Goal: Transaction & Acquisition: Purchase product/service

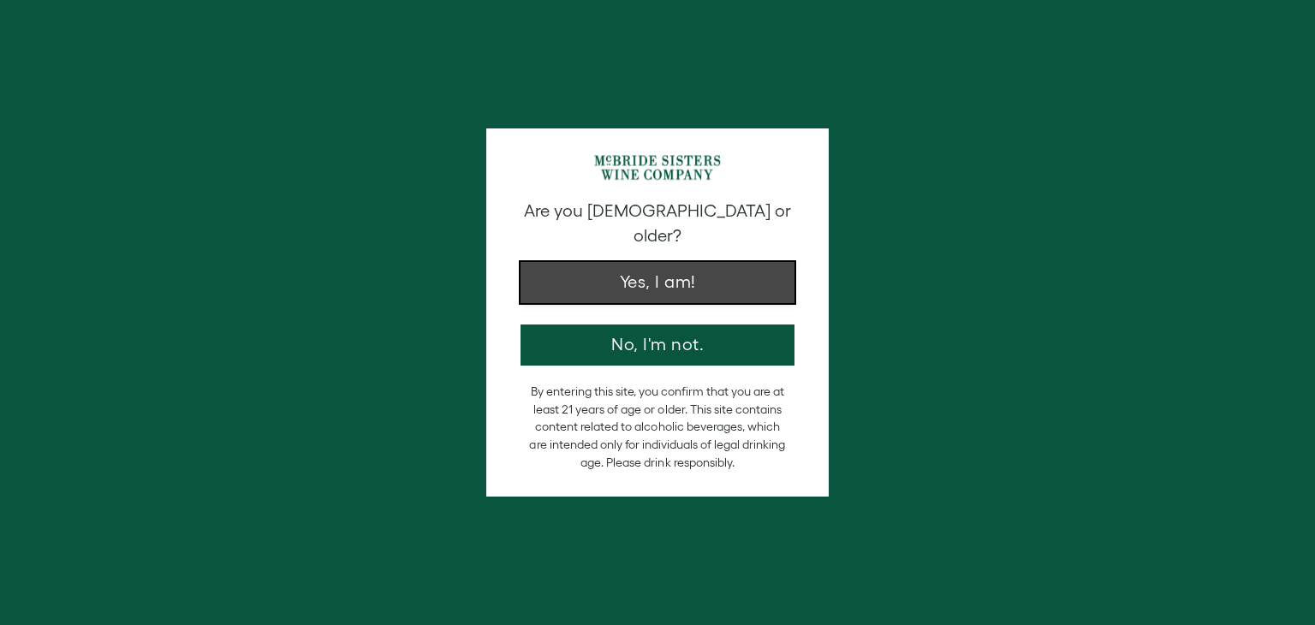
click at [577, 262] on button "Yes, I am!" at bounding box center [657, 282] width 274 height 41
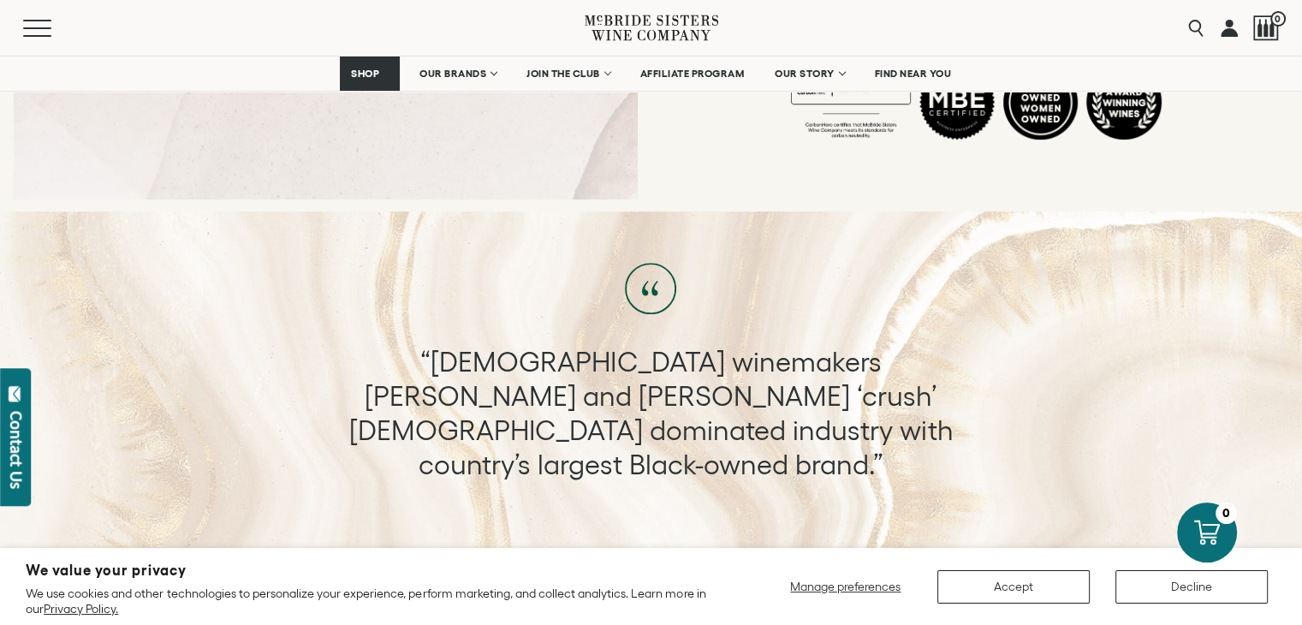
scroll to position [767, 0]
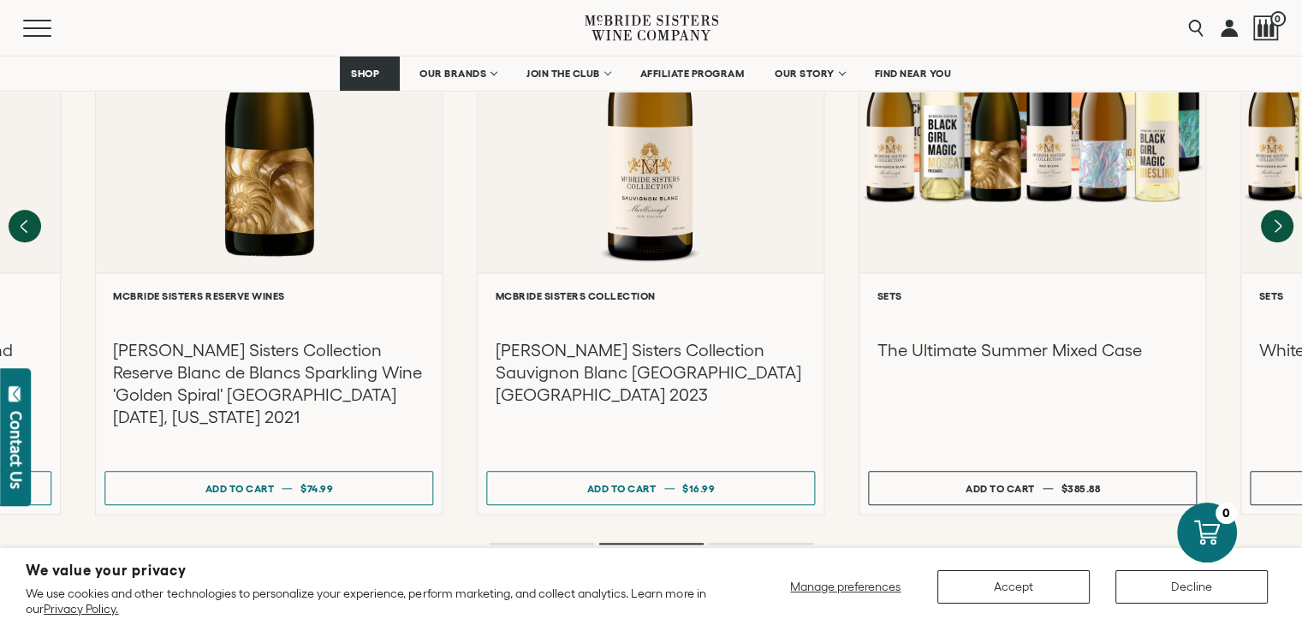
scroll to position [1798, 0]
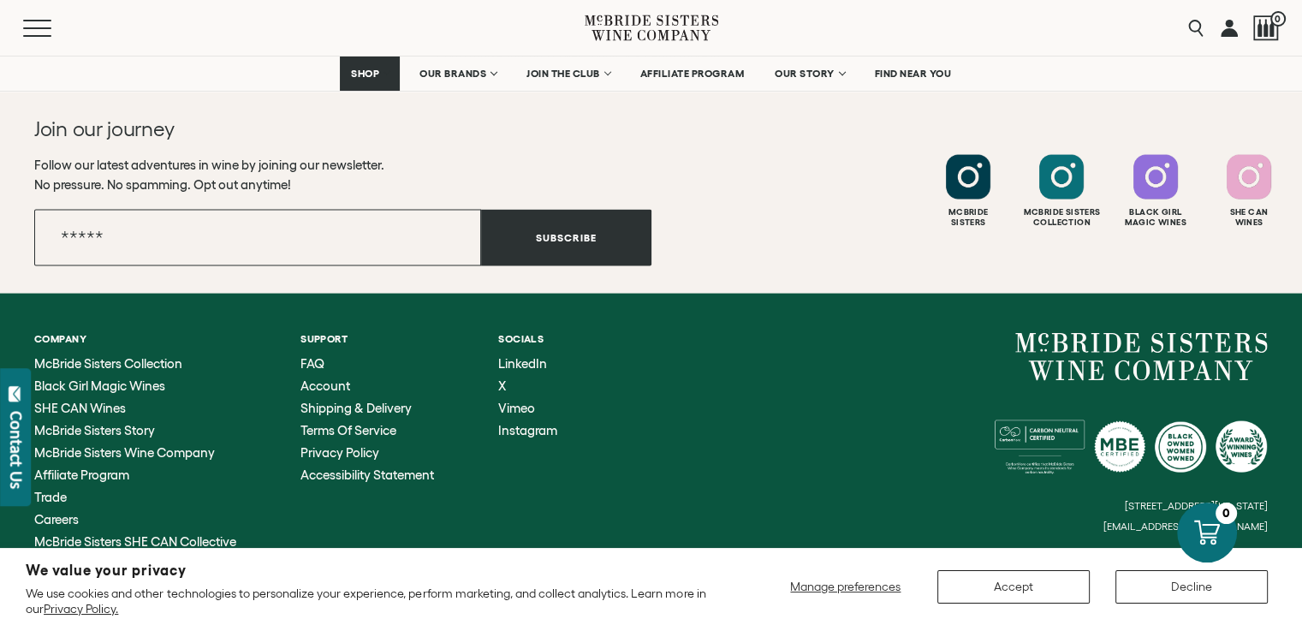
scroll to position [3698, 0]
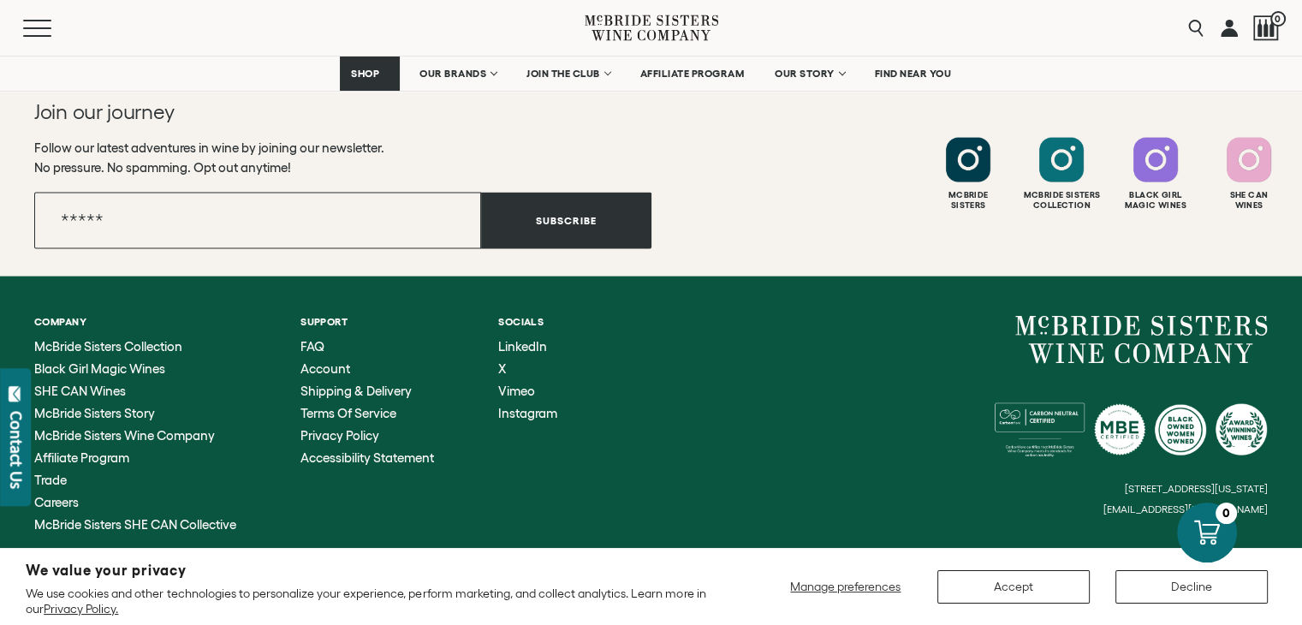
click at [667, 22] on icon at bounding box center [667, 20] width 4 height 10
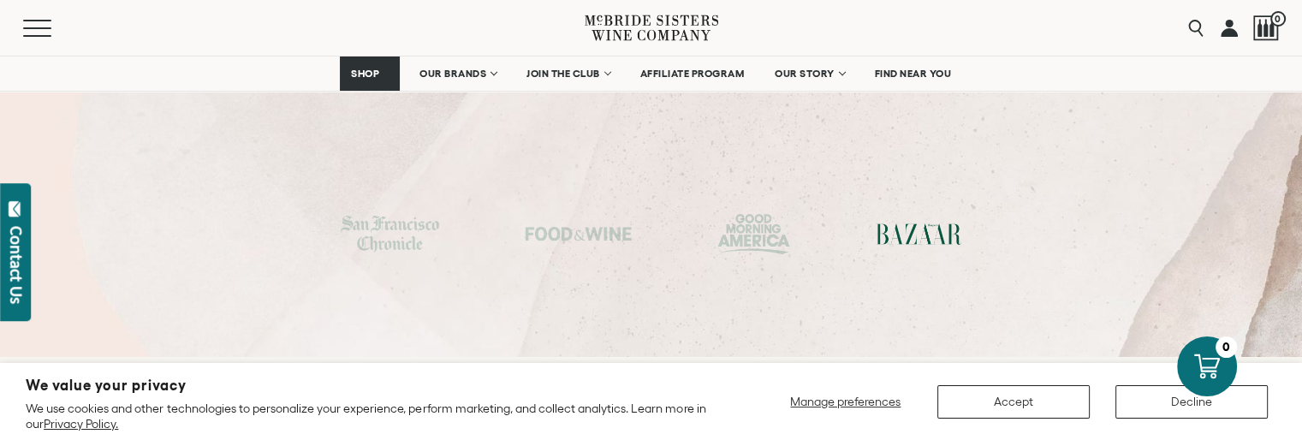
scroll to position [6062, 0]
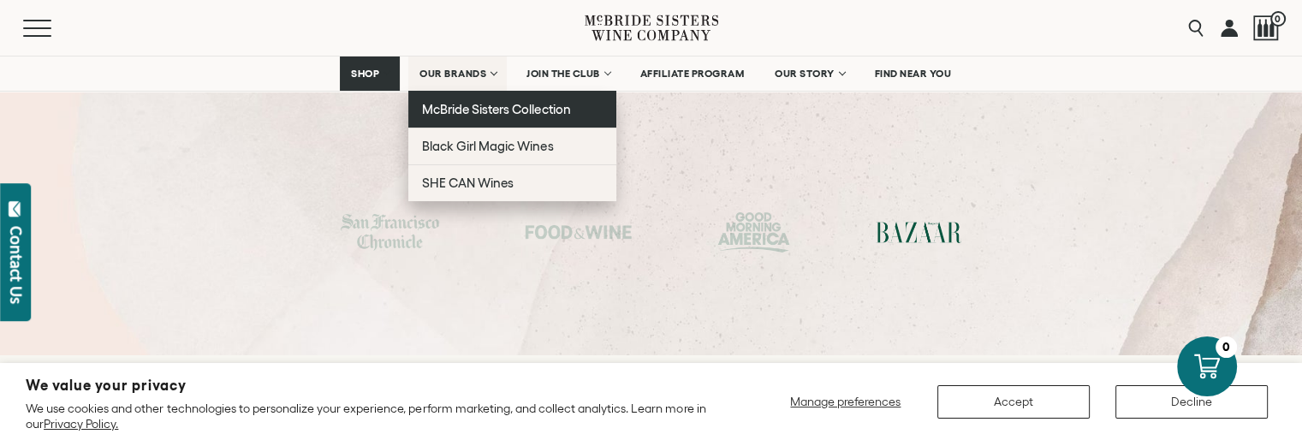
click at [455, 116] on link "McBride Sisters Collection" at bounding box center [512, 109] width 208 height 37
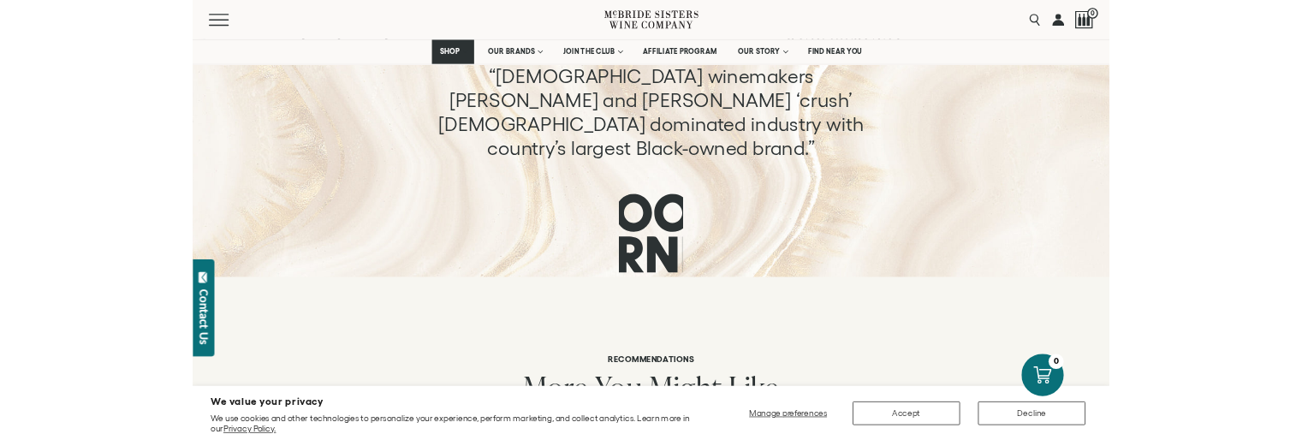
scroll to position [1027, 0]
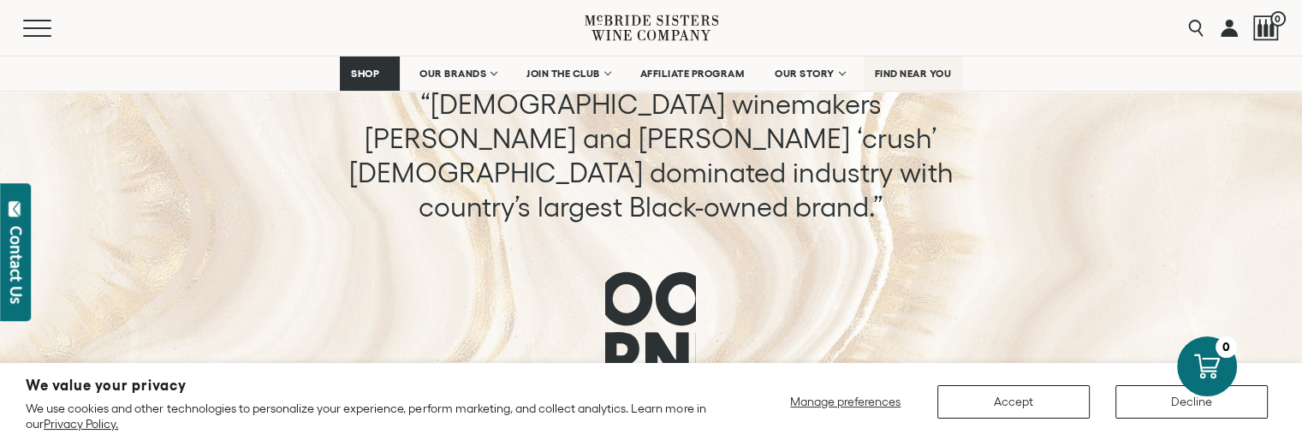
click at [918, 79] on span "FIND NEAR YOU" at bounding box center [913, 74] width 77 height 12
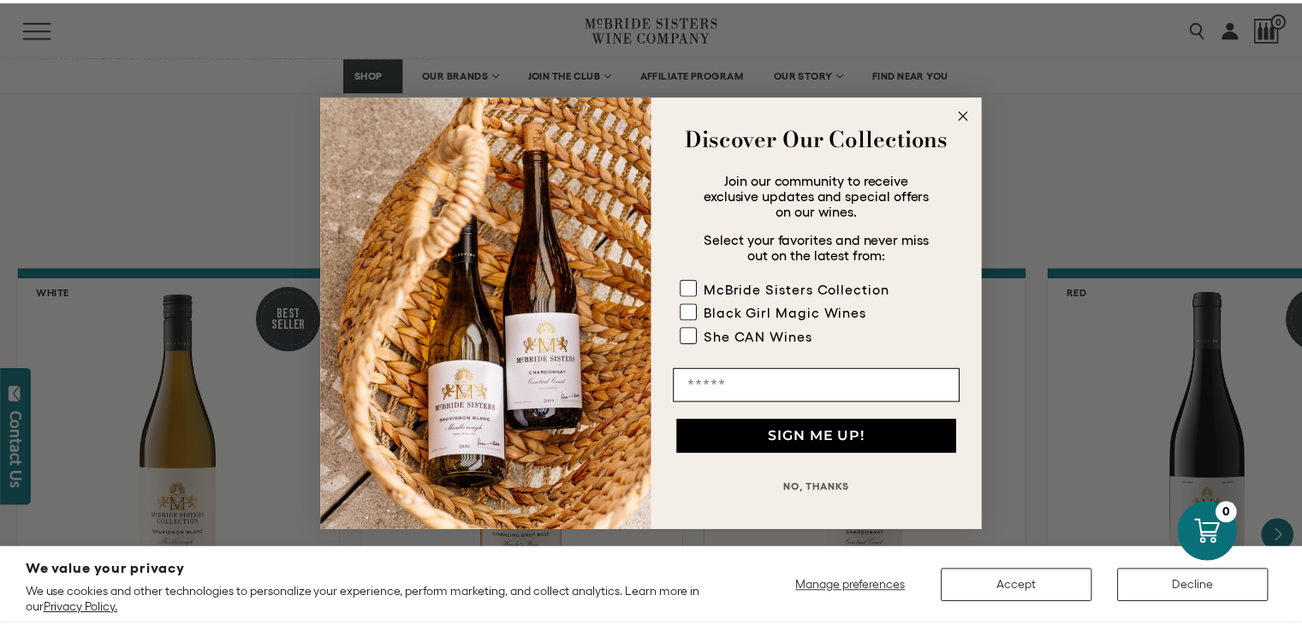
scroll to position [1284, 0]
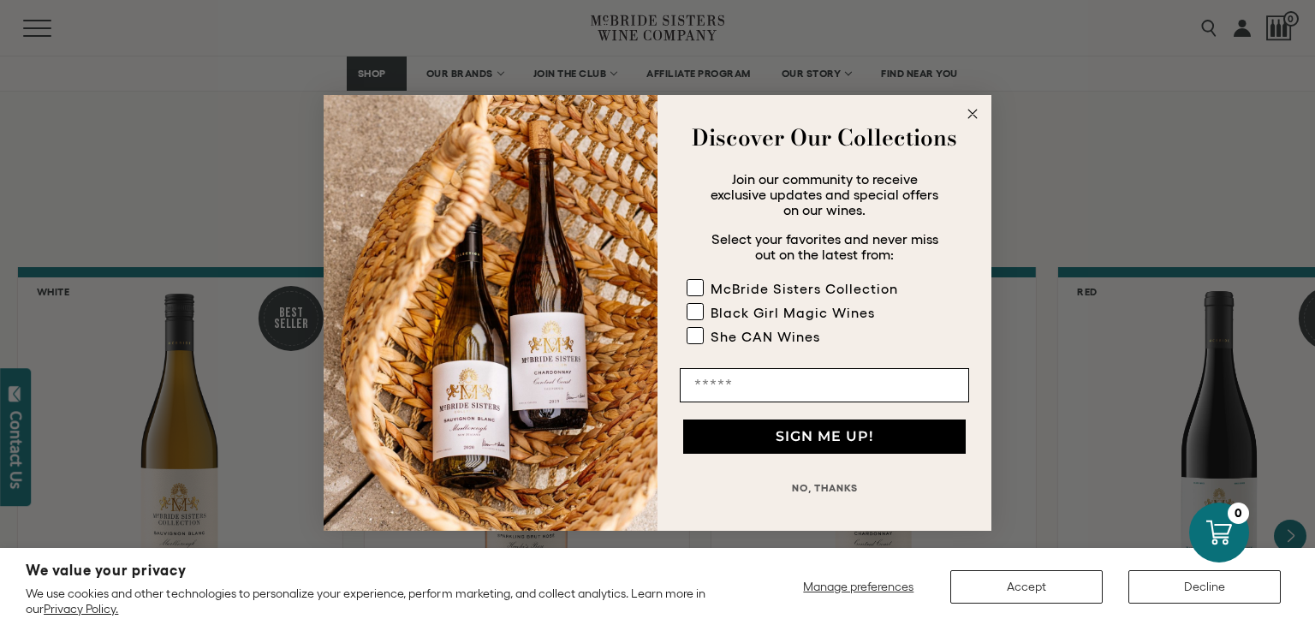
click at [972, 115] on circle "Close dialog" at bounding box center [973, 114] width 20 height 20
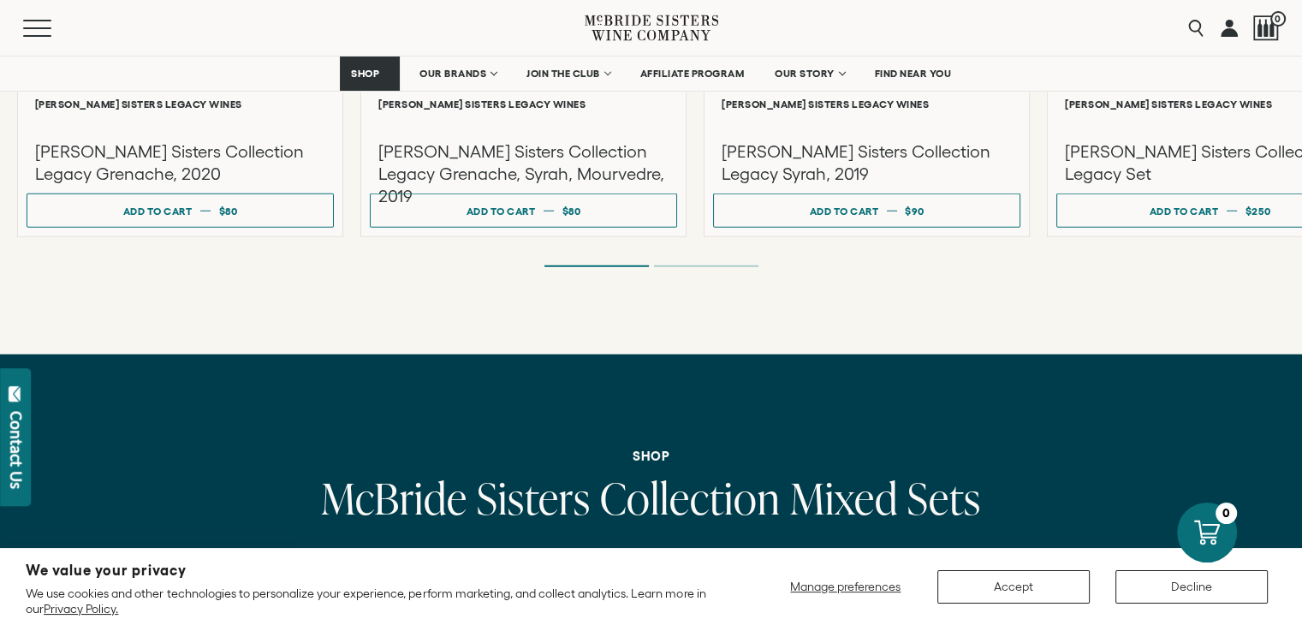
scroll to position [5051, 0]
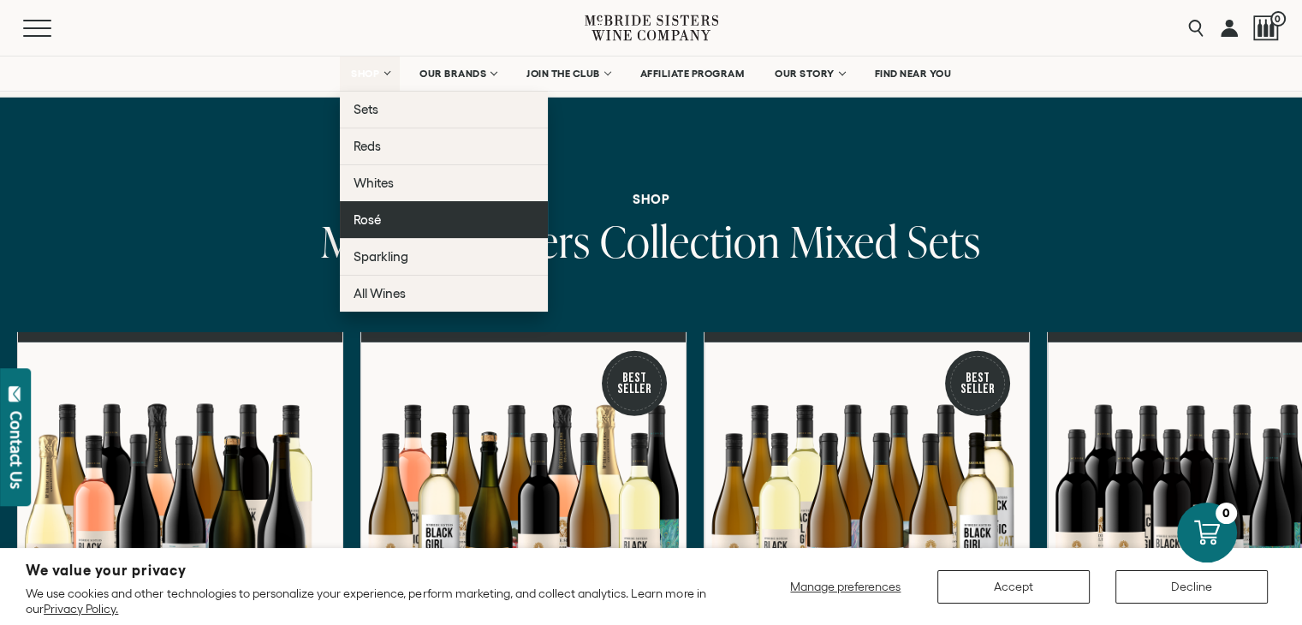
click at [423, 223] on link "Rosé" at bounding box center [444, 219] width 208 height 37
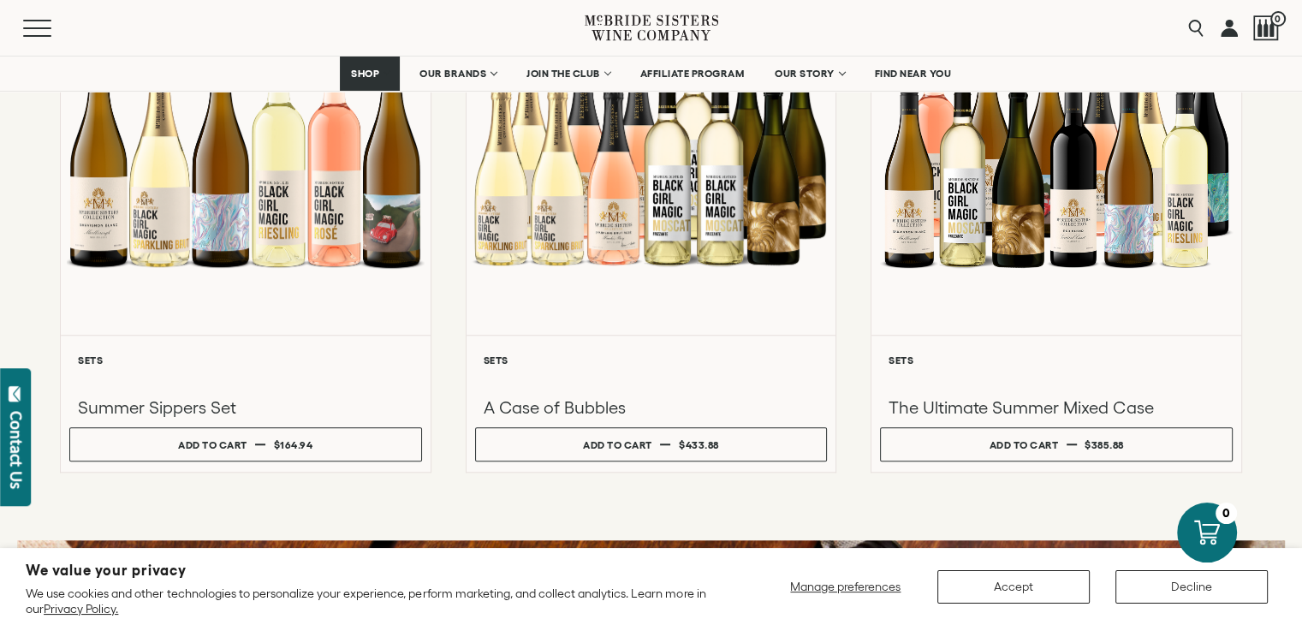
scroll to position [1541, 0]
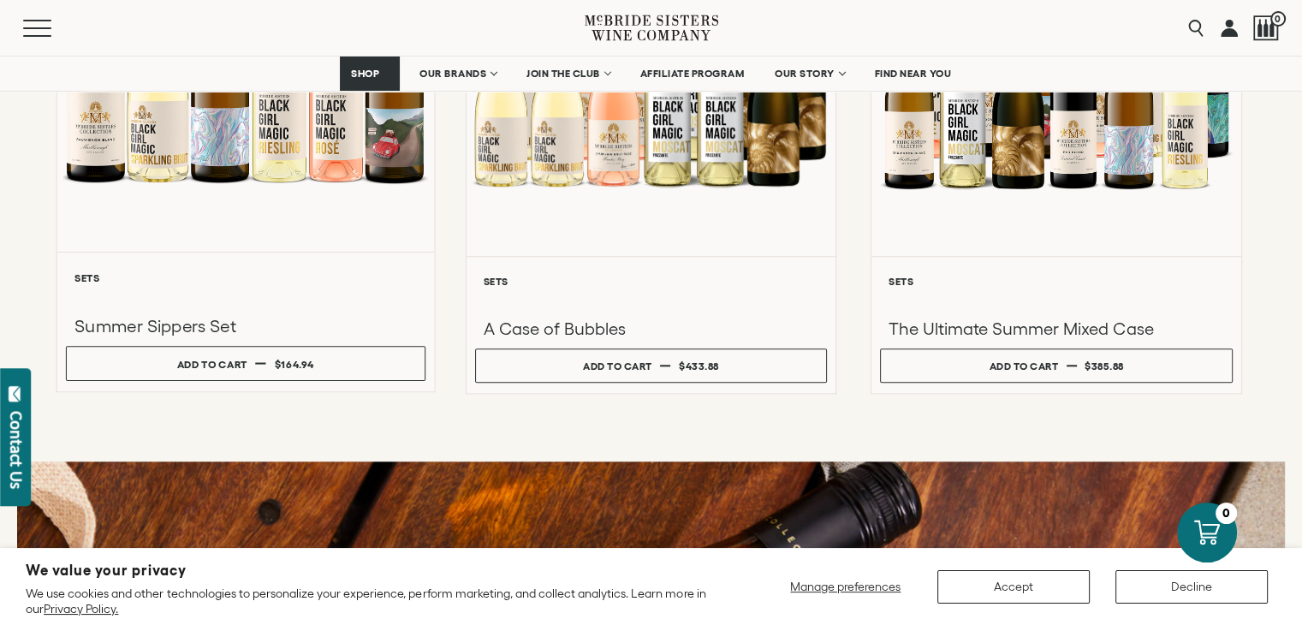
click at [348, 193] on div at bounding box center [245, 68] width 377 height 365
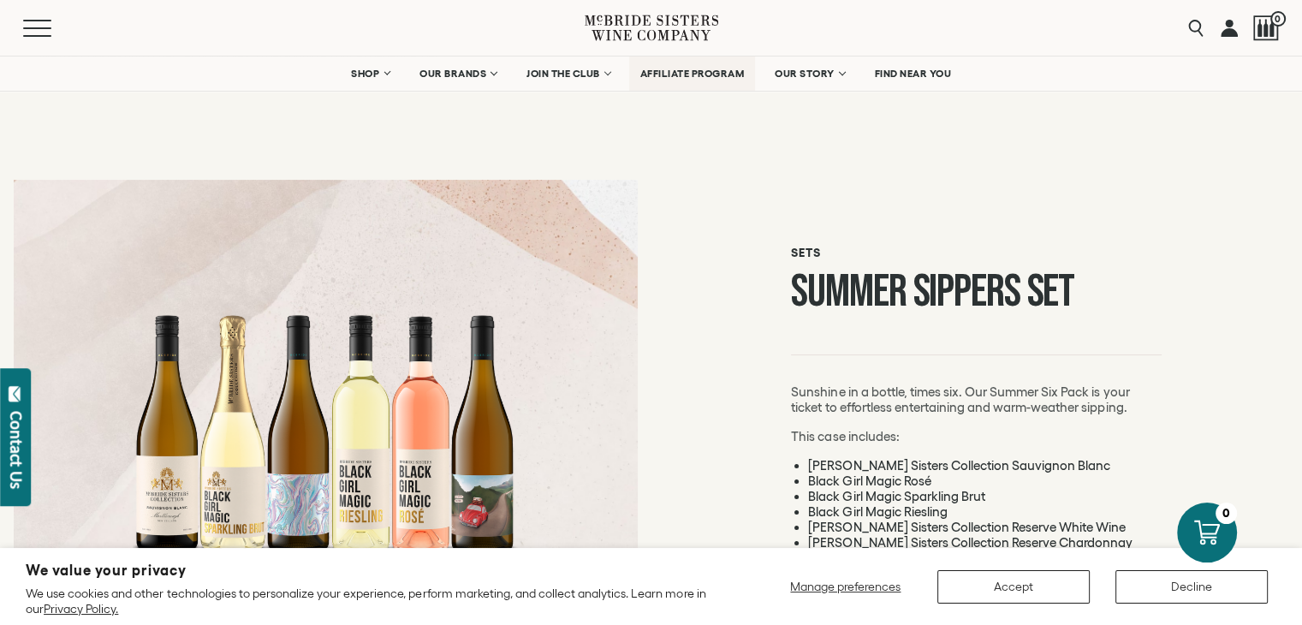
click at [695, 74] on span "AFFILIATE PROGRAM" at bounding box center [692, 74] width 104 height 12
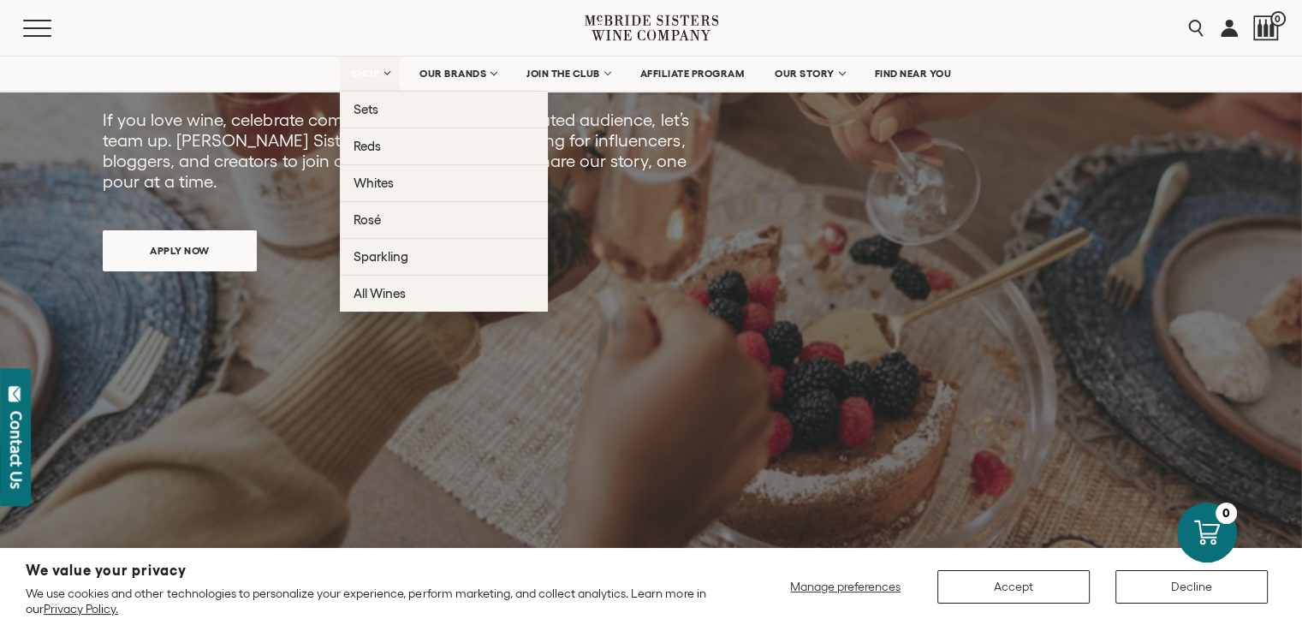
scroll to position [428, 0]
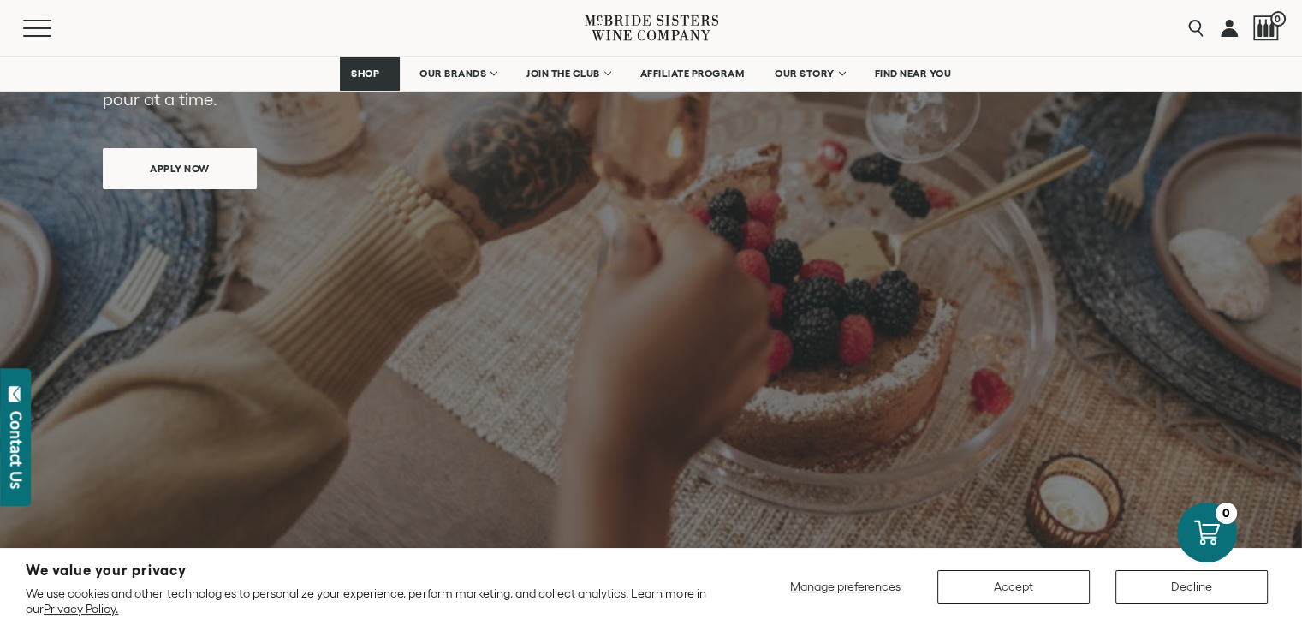
click at [394, 27] on div "Menu" at bounding box center [304, 28] width 562 height 56
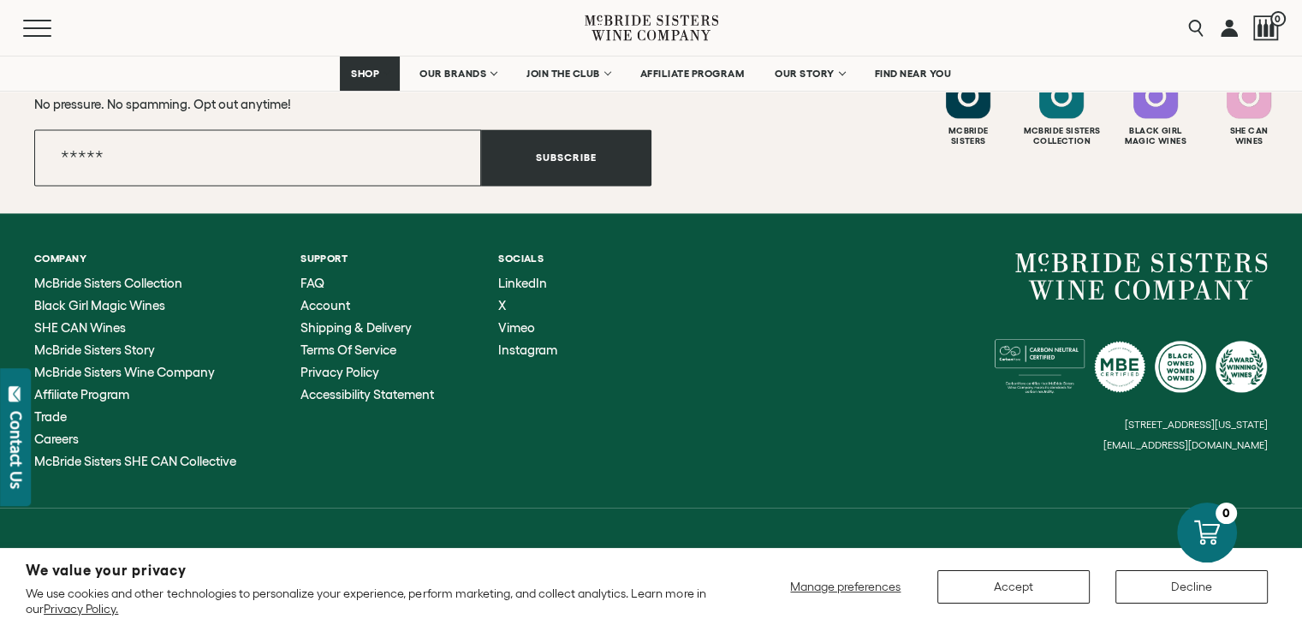
scroll to position [2378, 0]
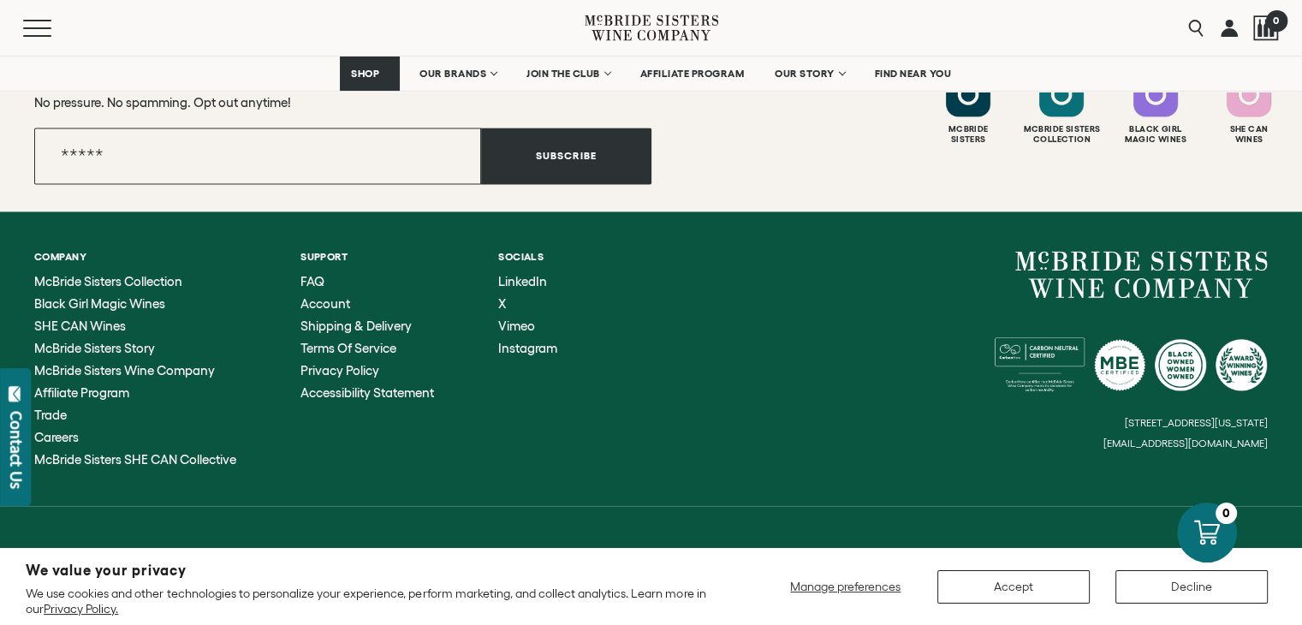
click at [1260, 28] on div at bounding box center [1266, 28] width 26 height 26
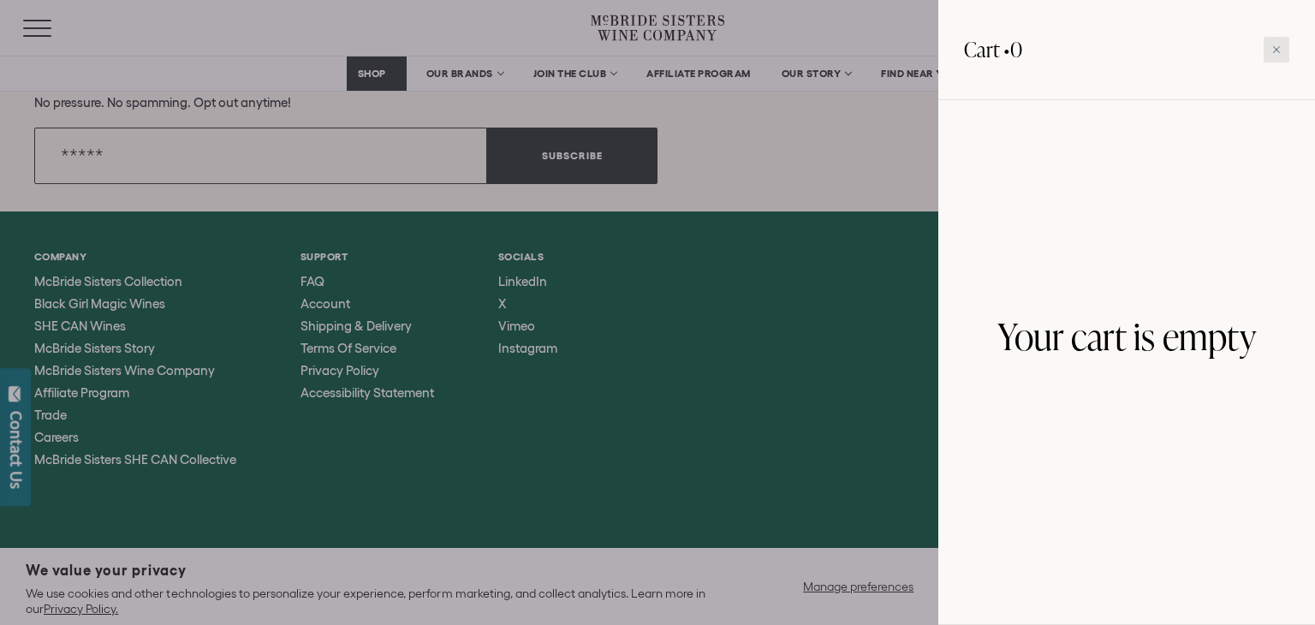
click at [1277, 42] on div at bounding box center [1277, 50] width 26 height 26
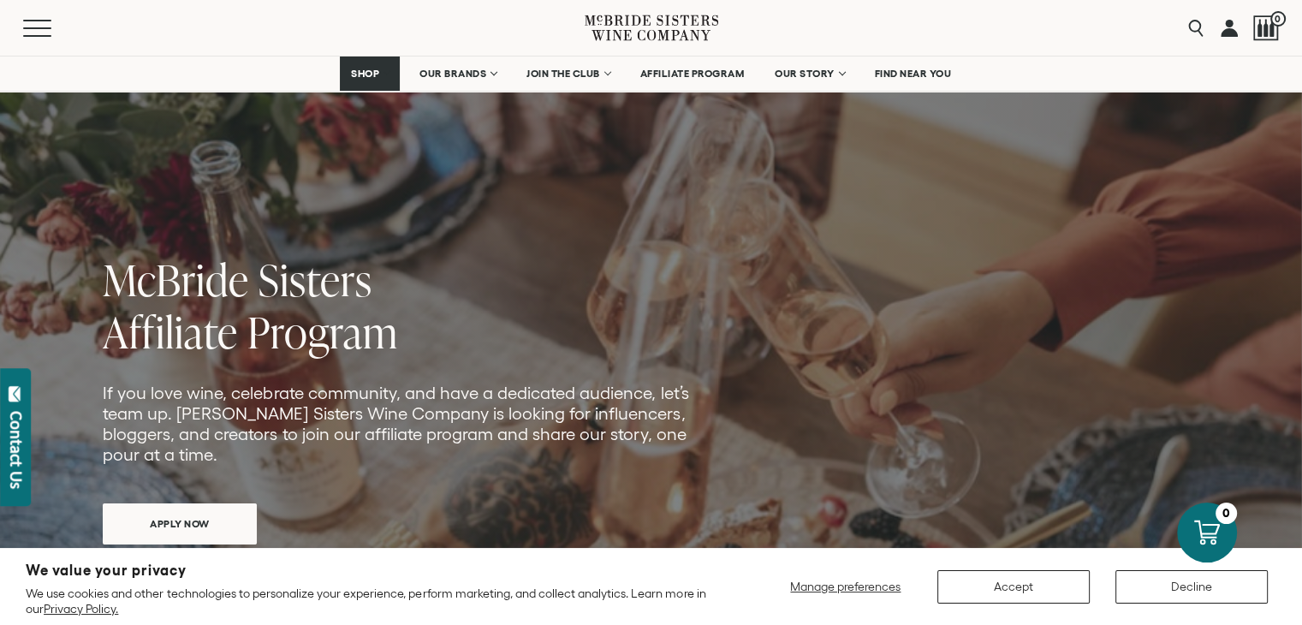
scroll to position [0, 0]
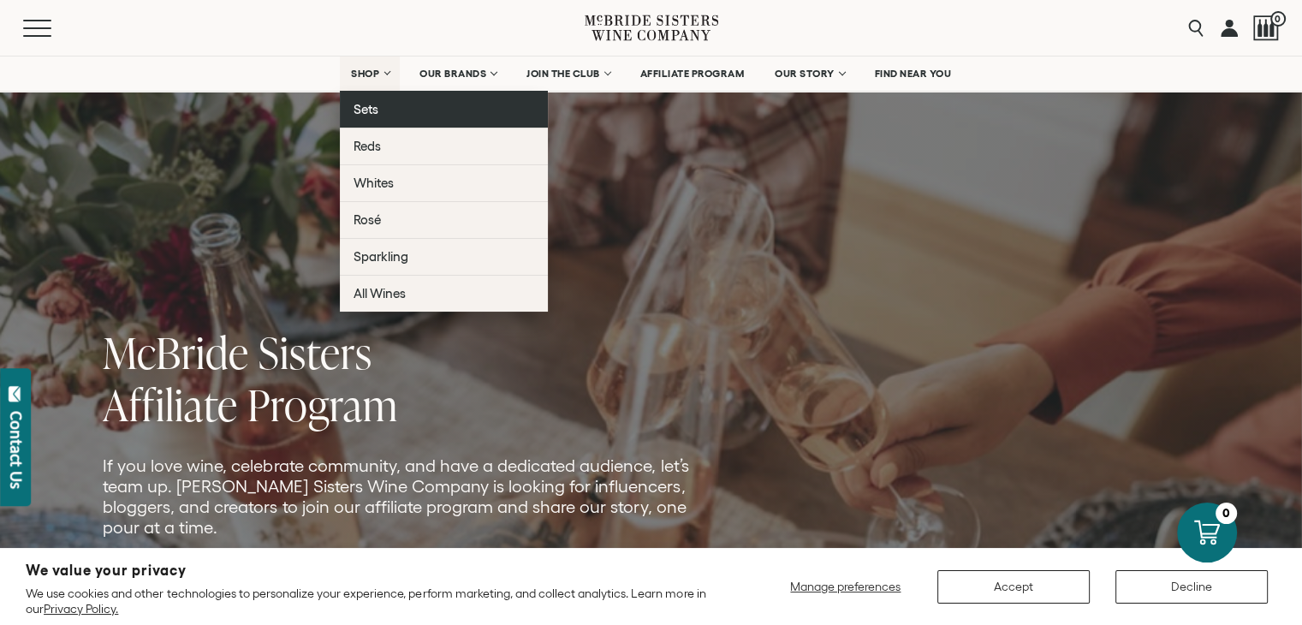
click at [374, 114] on span "Sets" at bounding box center [366, 109] width 25 height 15
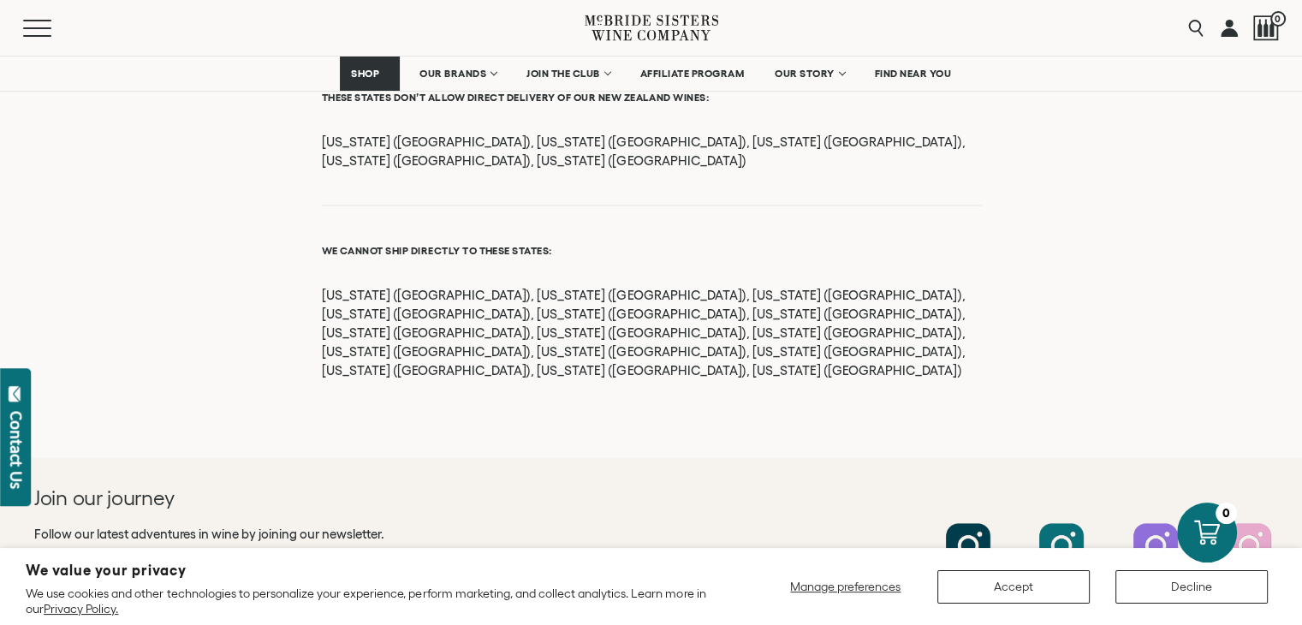
scroll to position [2397, 0]
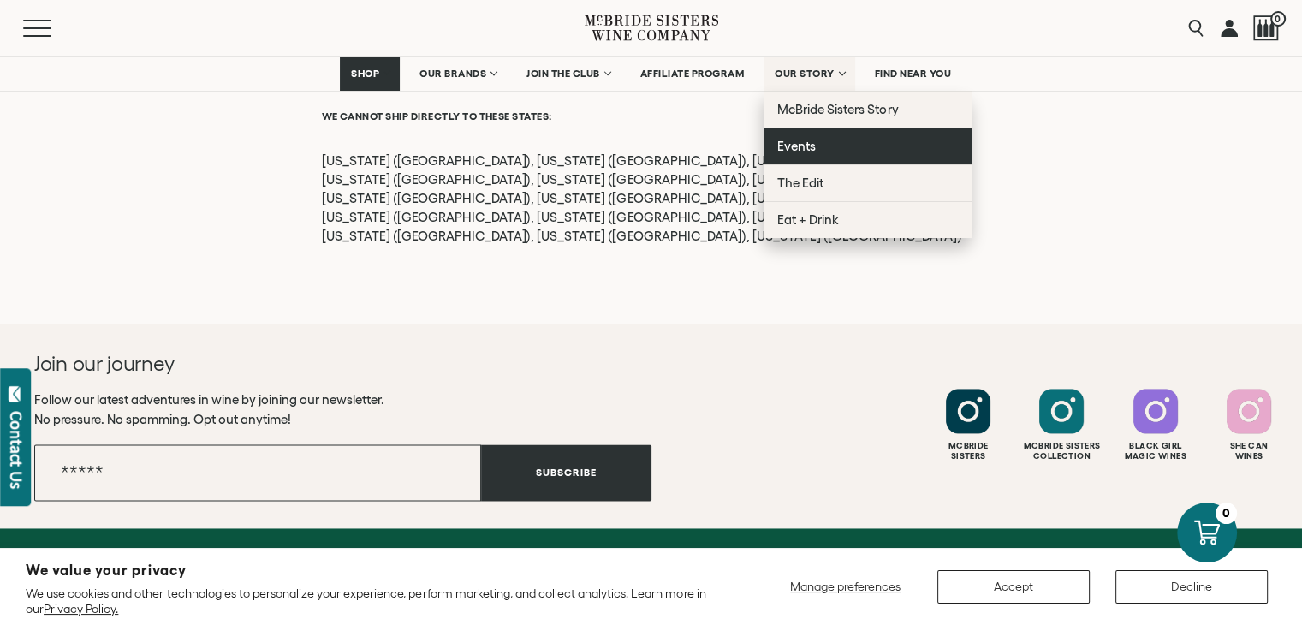
click at [825, 151] on link "Events" at bounding box center [868, 146] width 208 height 37
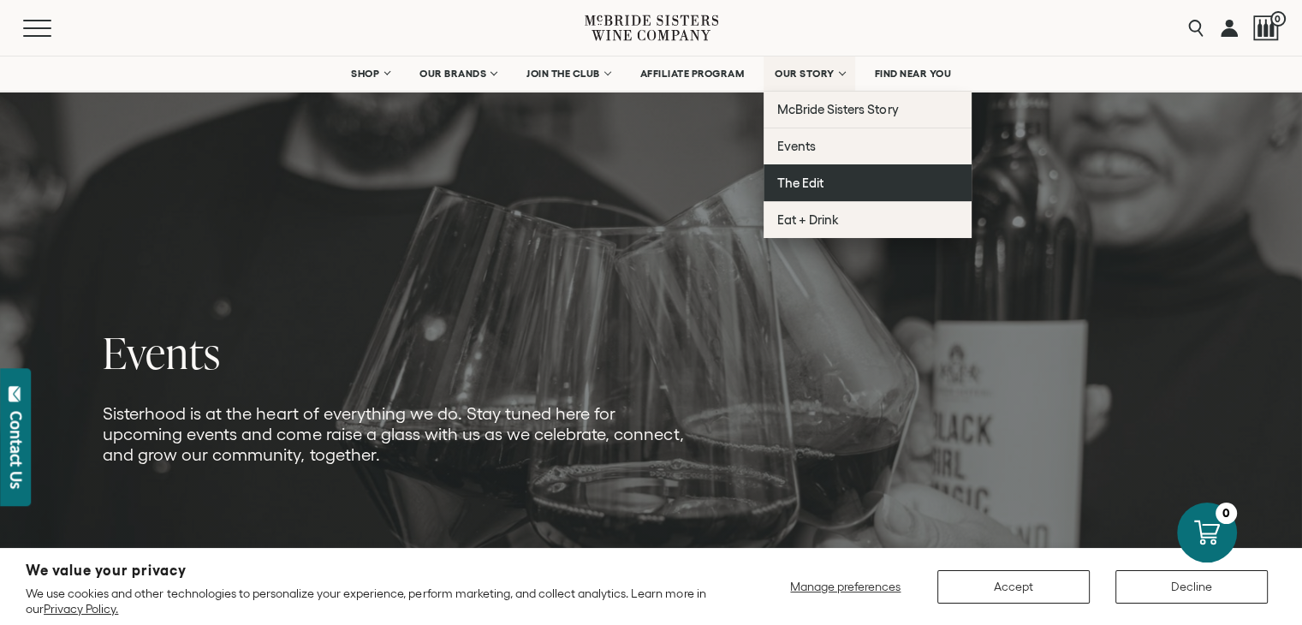
click at [801, 177] on span "The Edit" at bounding box center [800, 182] width 46 height 15
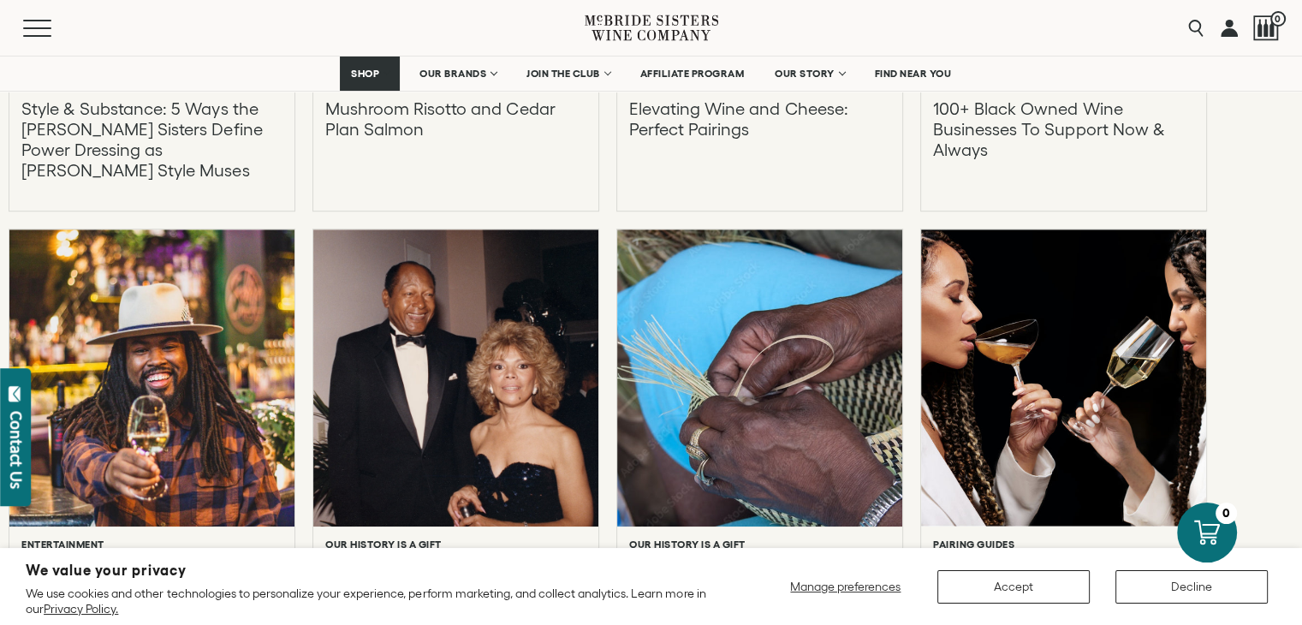
scroll to position [1284, 0]
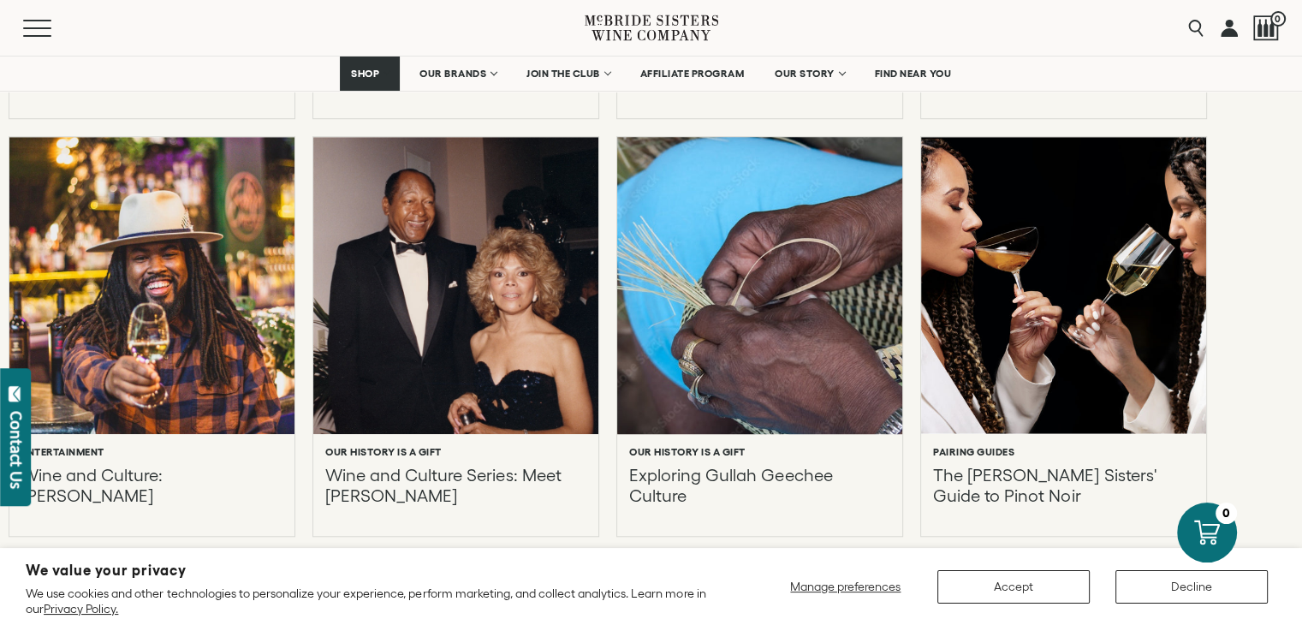
click at [725, 348] on div at bounding box center [759, 285] width 313 height 327
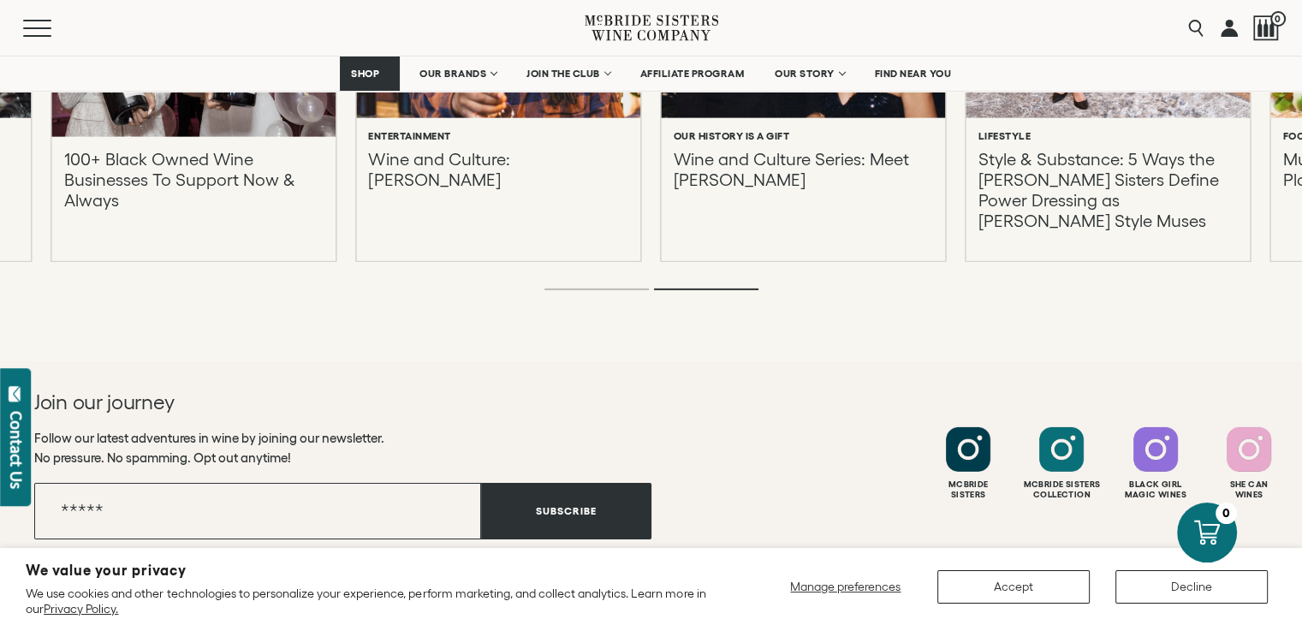
scroll to position [5695, 0]
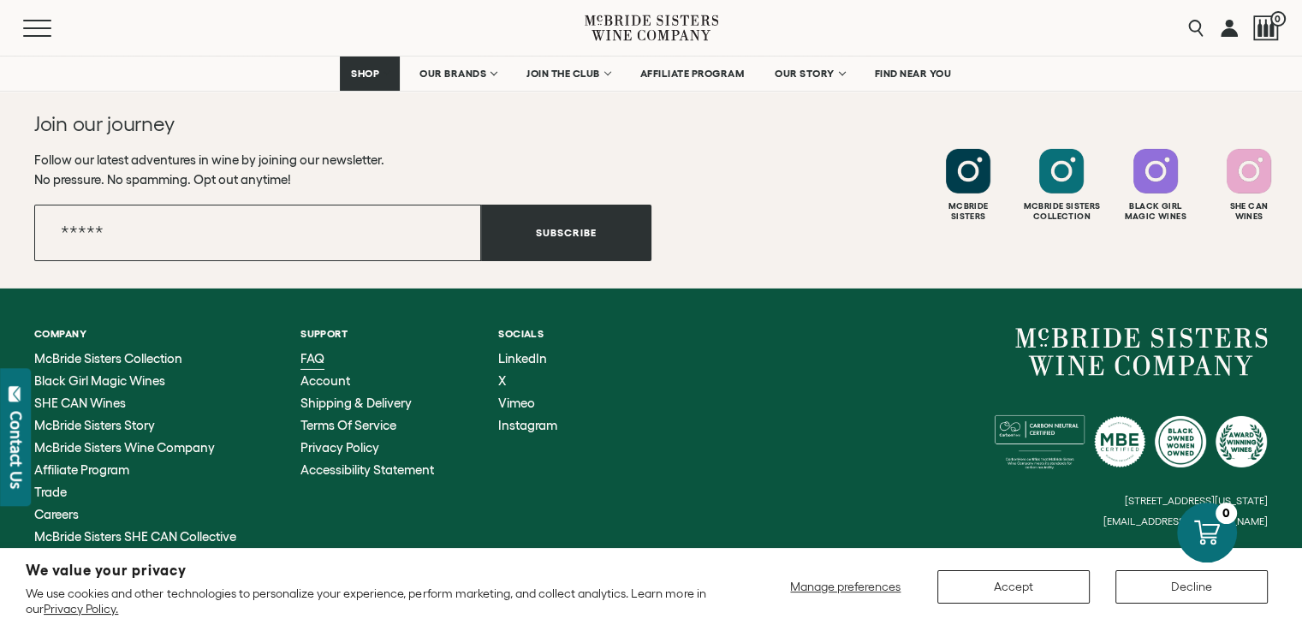
click at [311, 351] on span "FAQ" at bounding box center [312, 358] width 24 height 15
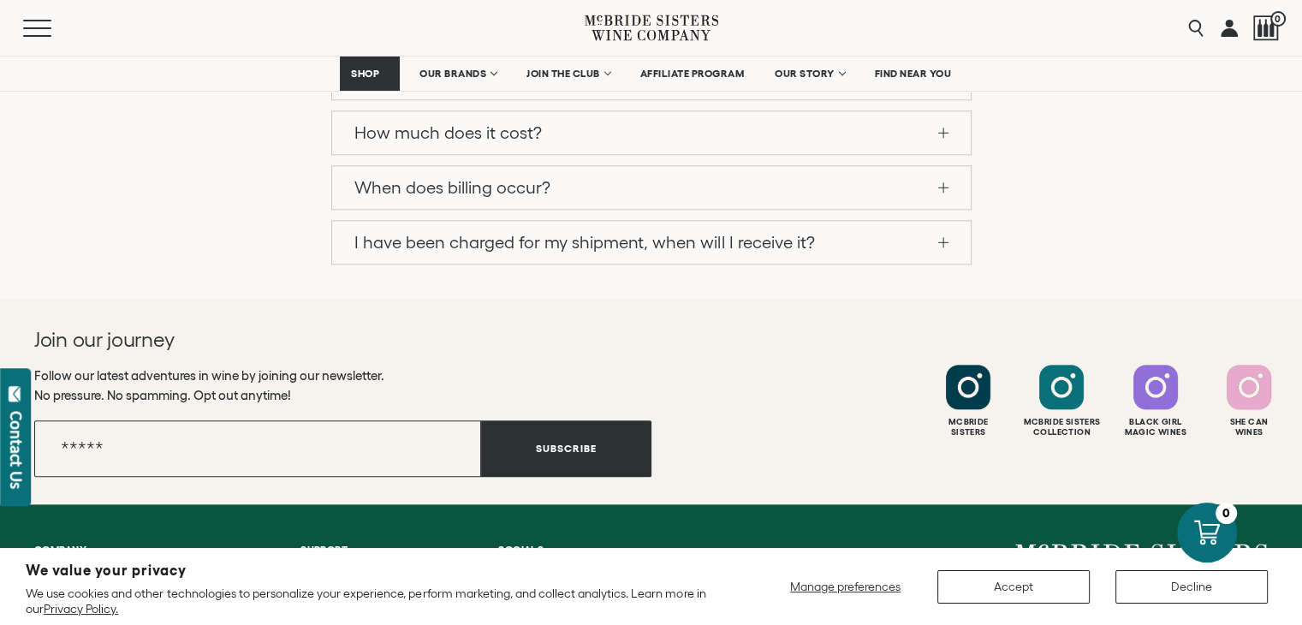
scroll to position [1904, 0]
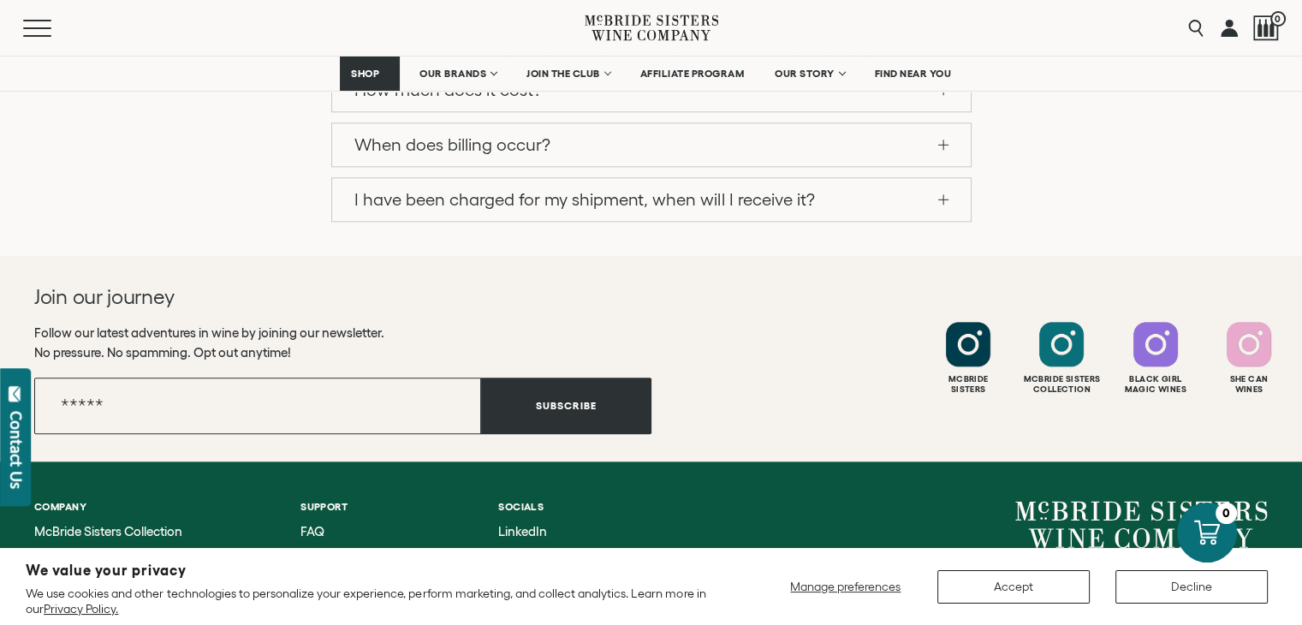
click at [108, 613] on span "McBride Sisters Wine Company" at bounding box center [124, 620] width 181 height 15
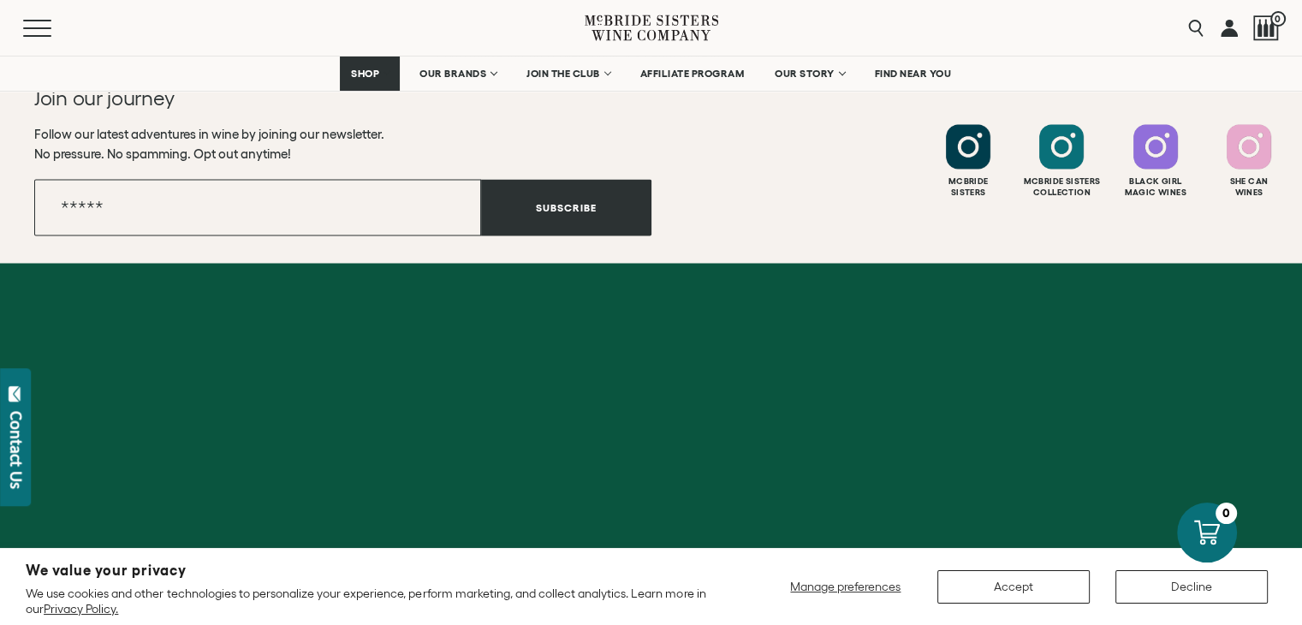
scroll to position [3099, 0]
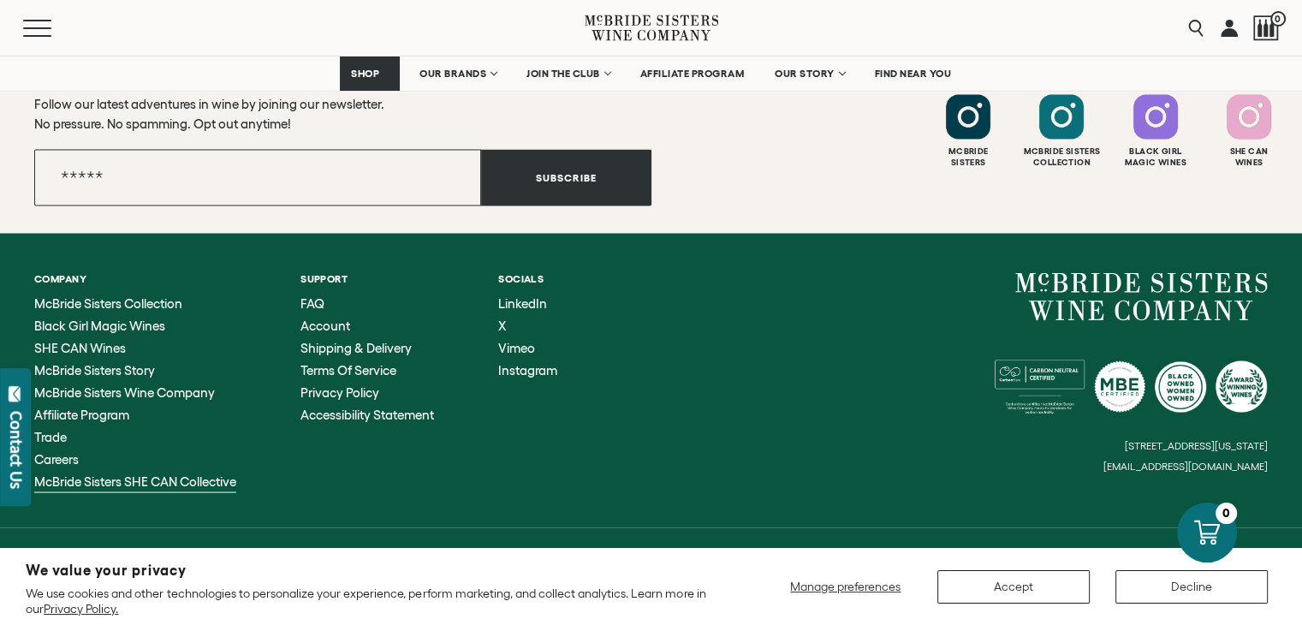
click at [116, 473] on span "McBride Sisters SHE CAN Collective" at bounding box center [135, 480] width 202 height 15
click at [86, 407] on span "Affiliate Program" at bounding box center [81, 414] width 95 height 15
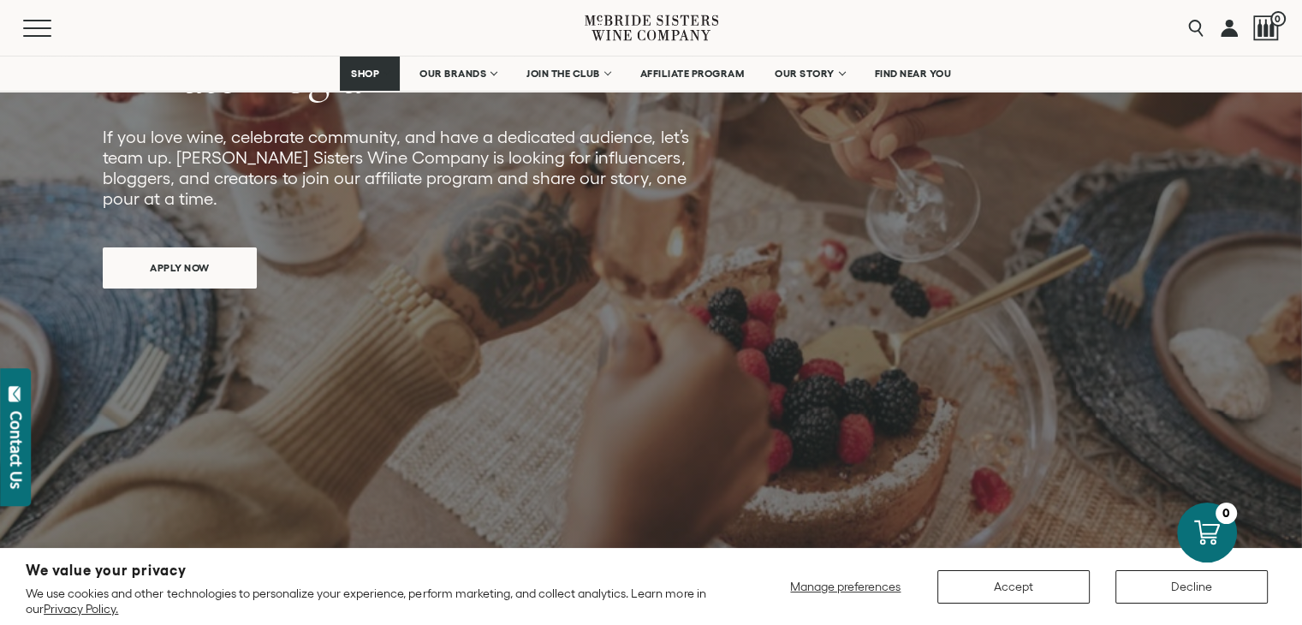
scroll to position [428, 0]
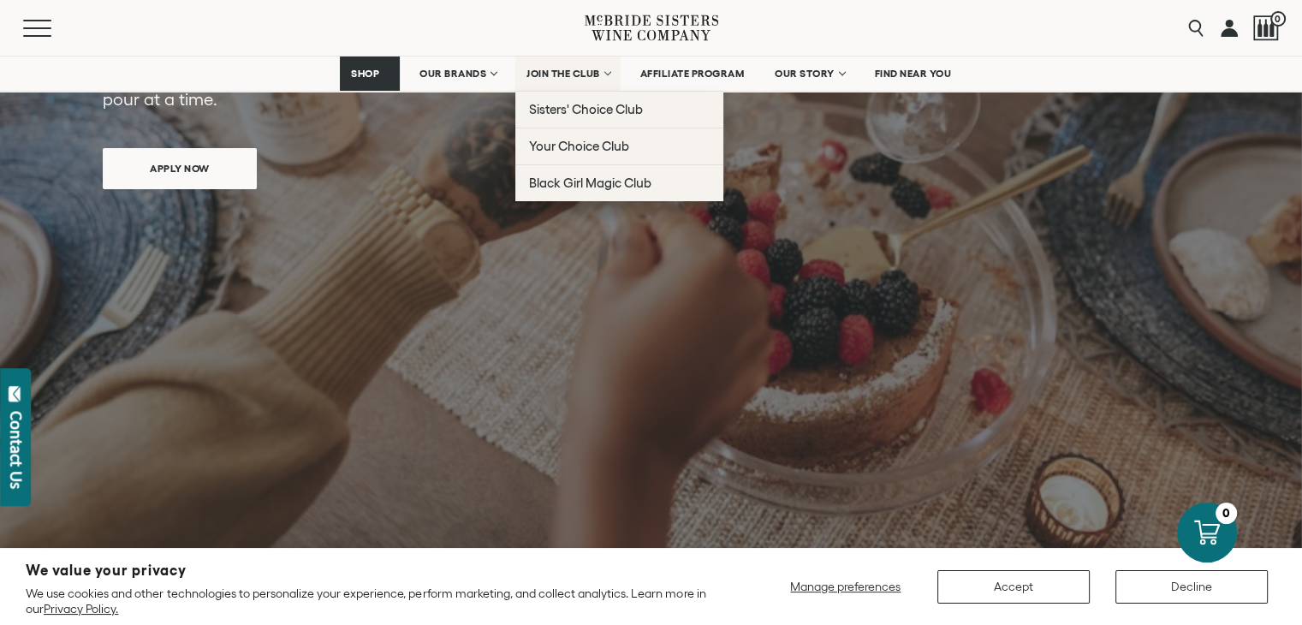
click at [564, 77] on span "JOIN THE CLUB" at bounding box center [563, 74] width 74 height 12
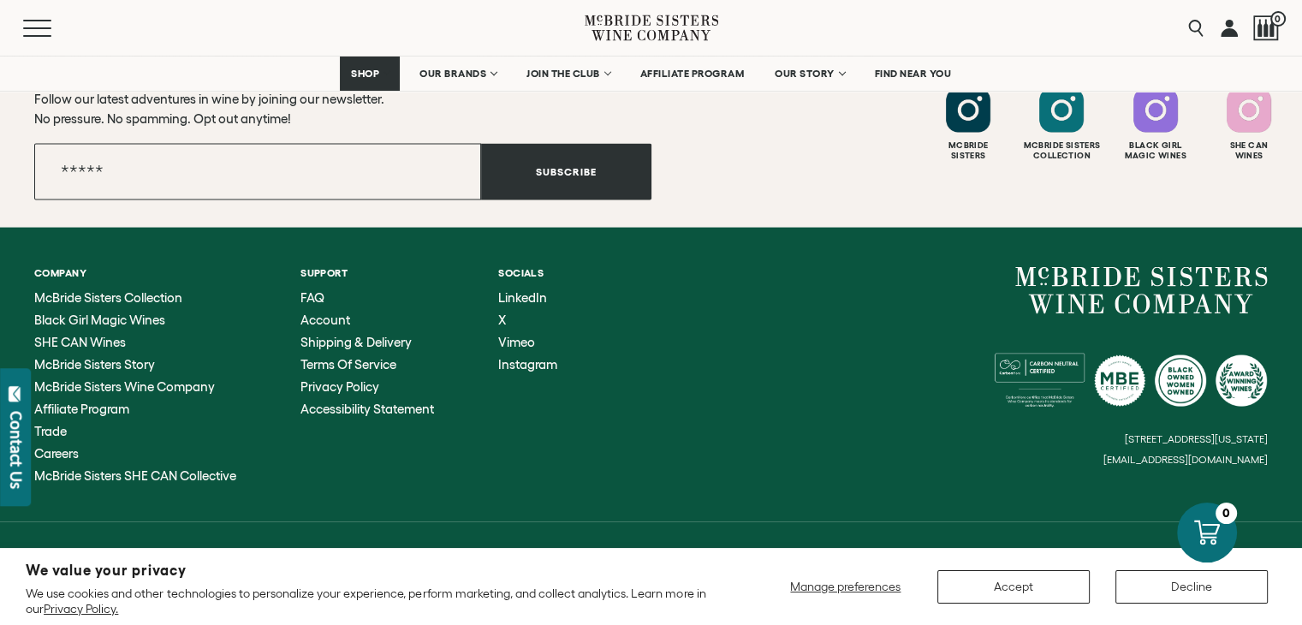
scroll to position [3556, 0]
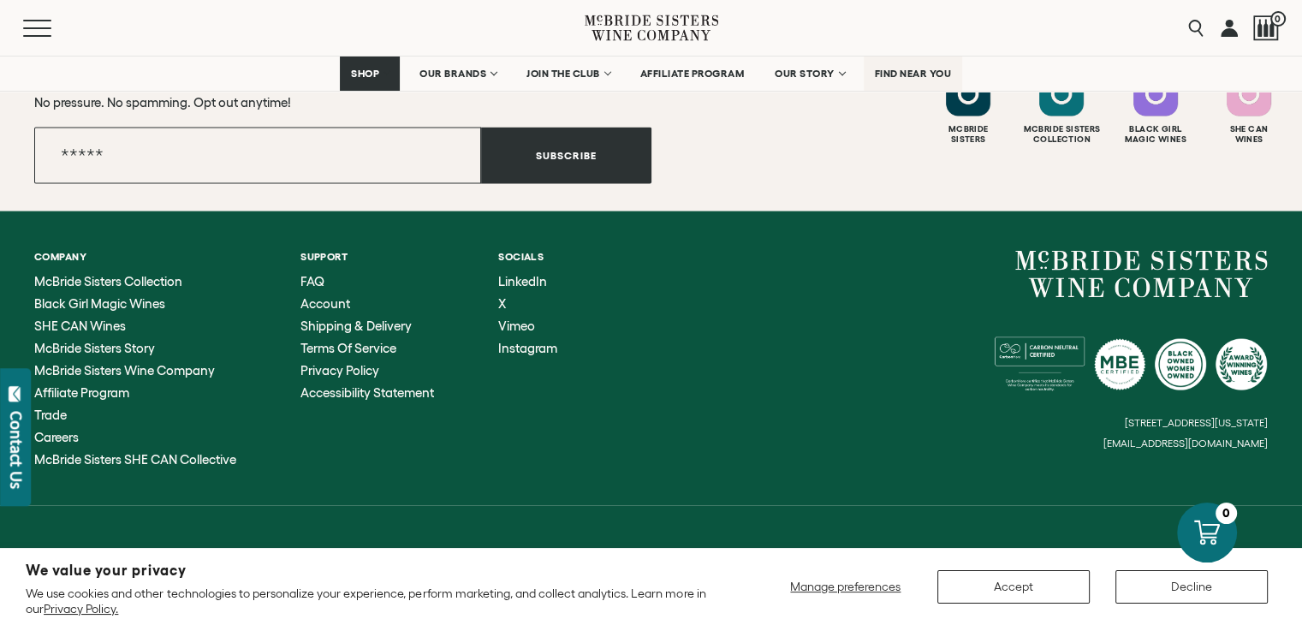
click at [897, 70] on span "FIND NEAR YOU" at bounding box center [913, 74] width 77 height 12
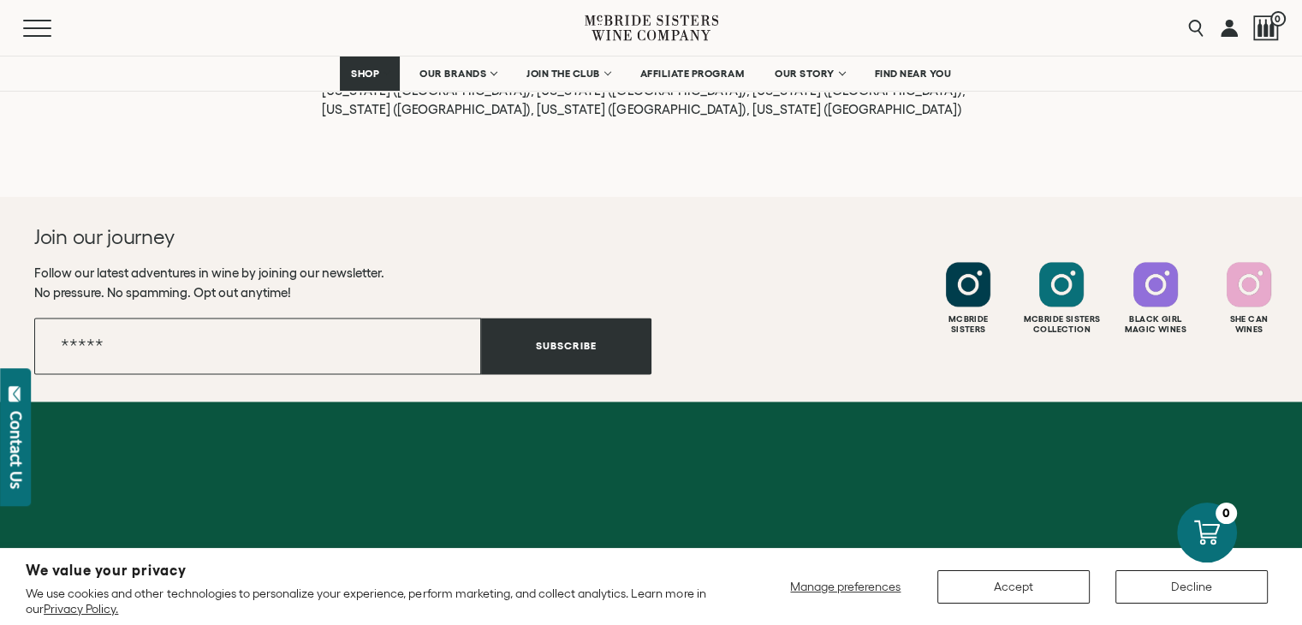
scroll to position [2525, 0]
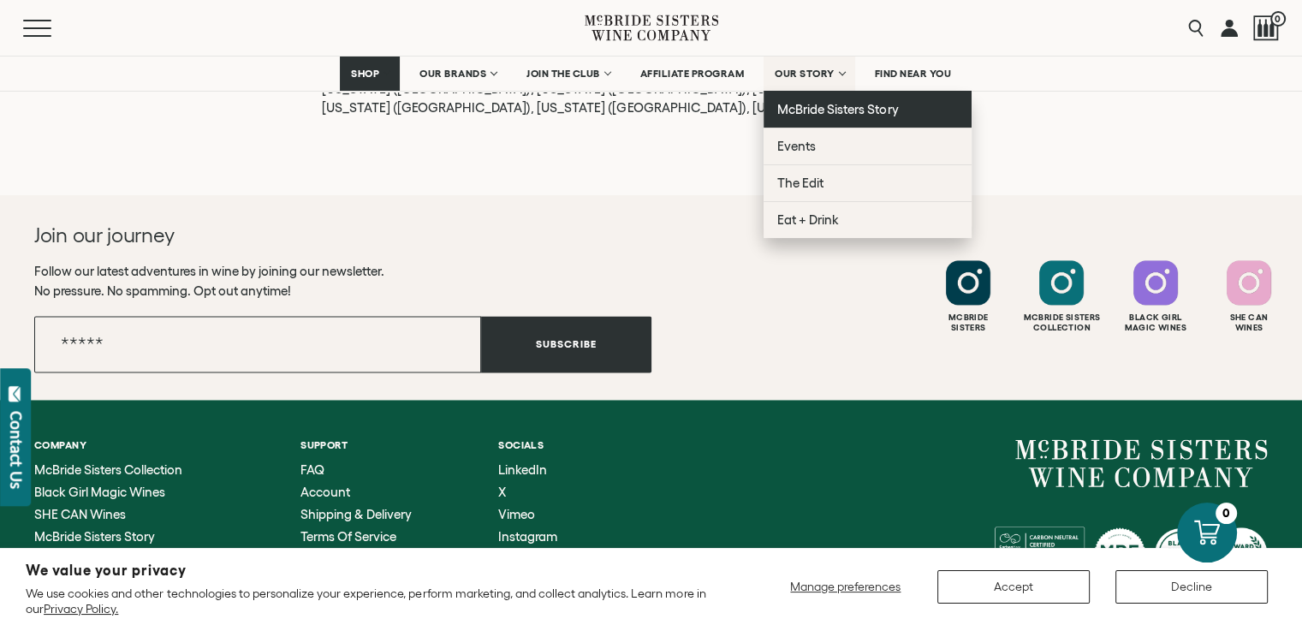
click at [806, 118] on link "McBride Sisters Story" at bounding box center [868, 109] width 208 height 37
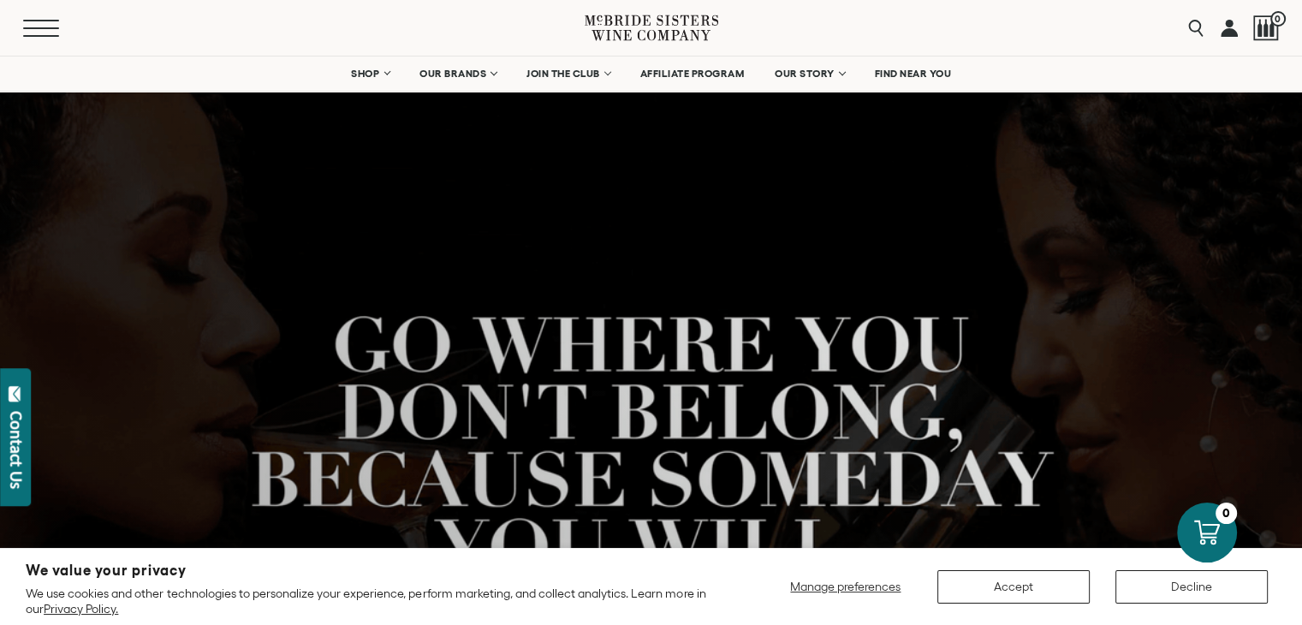
click at [58, 29] on button "Menu" at bounding box center [54, 28] width 62 height 17
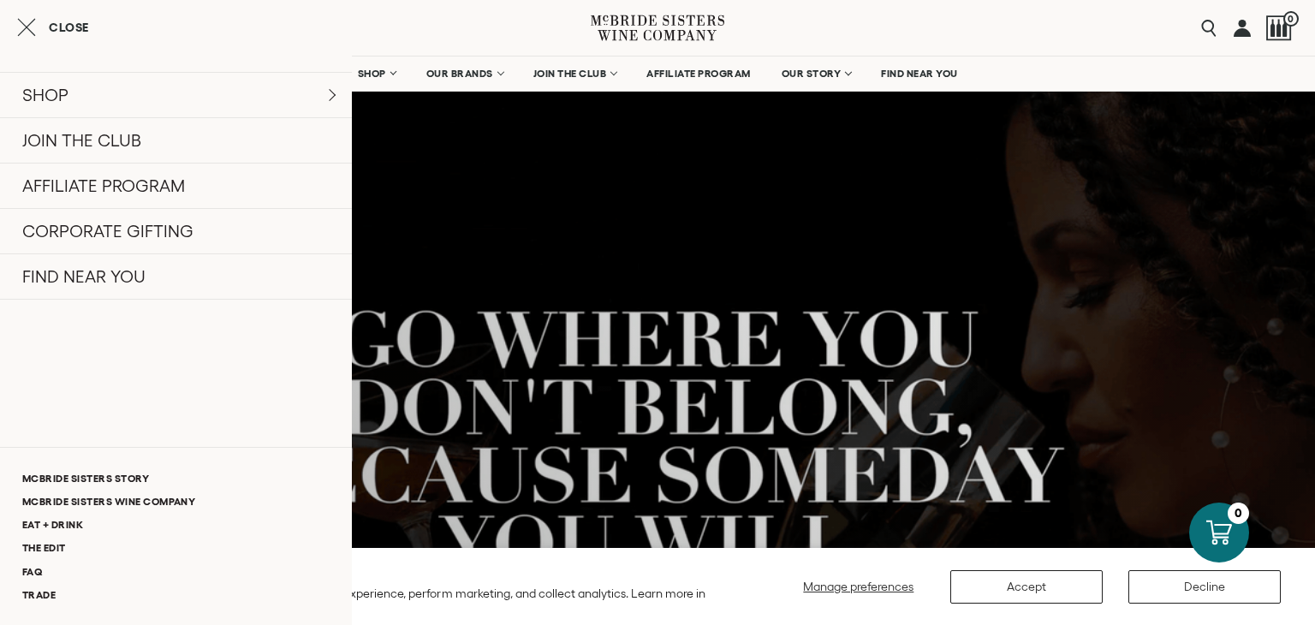
click at [58, 29] on span "Close" at bounding box center [69, 27] width 40 height 12
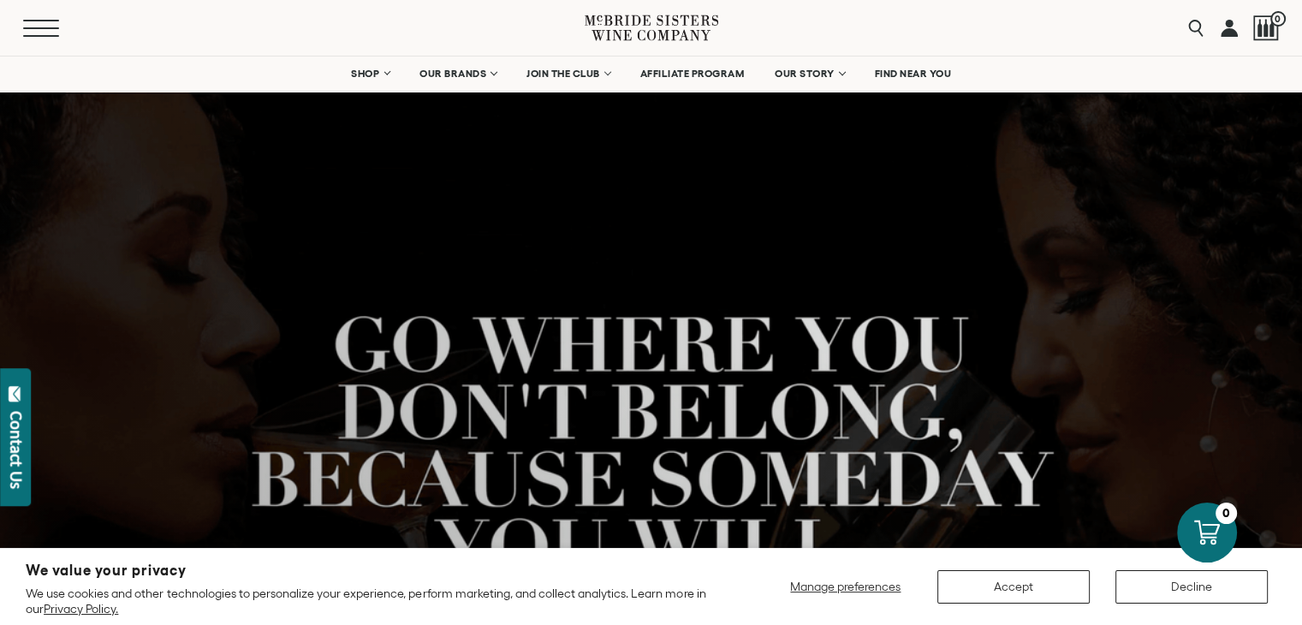
click at [58, 29] on button "Menu" at bounding box center [54, 28] width 62 height 17
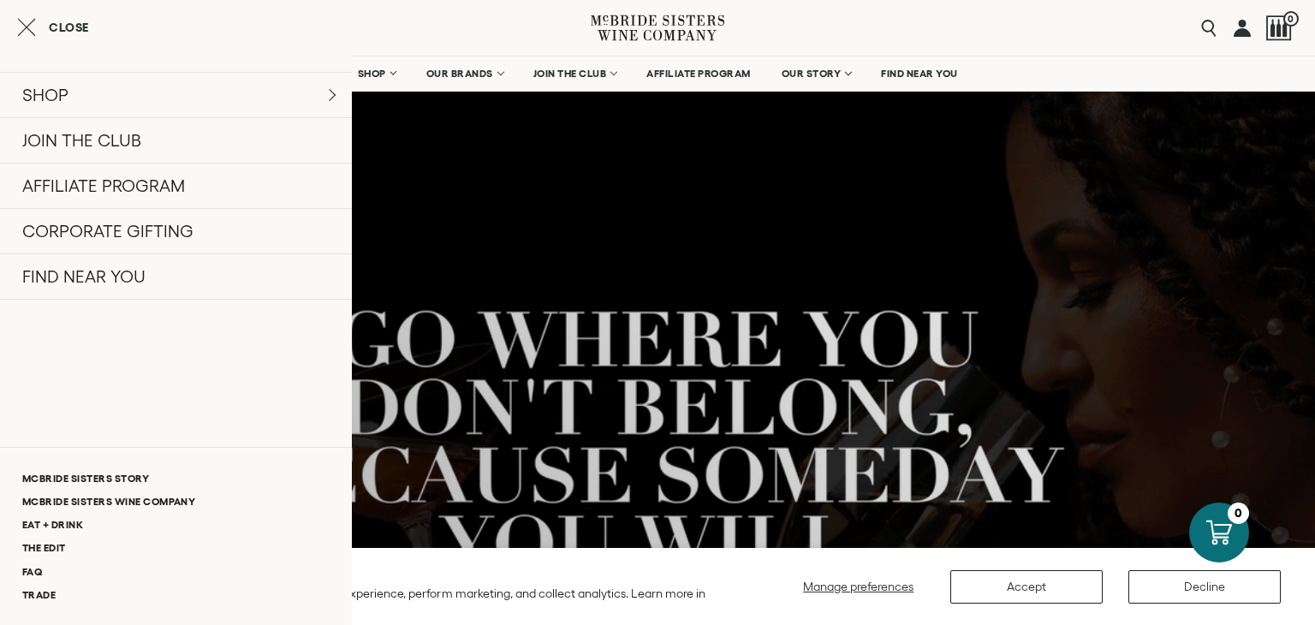
click at [56, 20] on button "Close" at bounding box center [53, 27] width 72 height 21
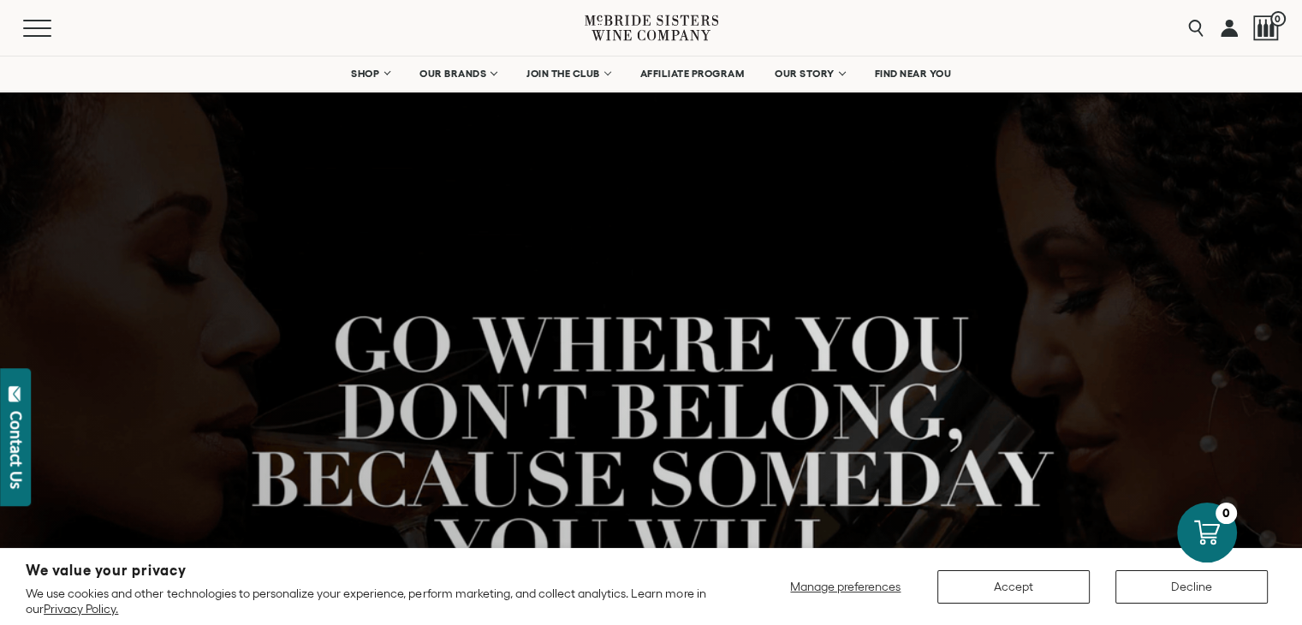
click at [664, 9] on icon at bounding box center [652, 27] width 134 height 49
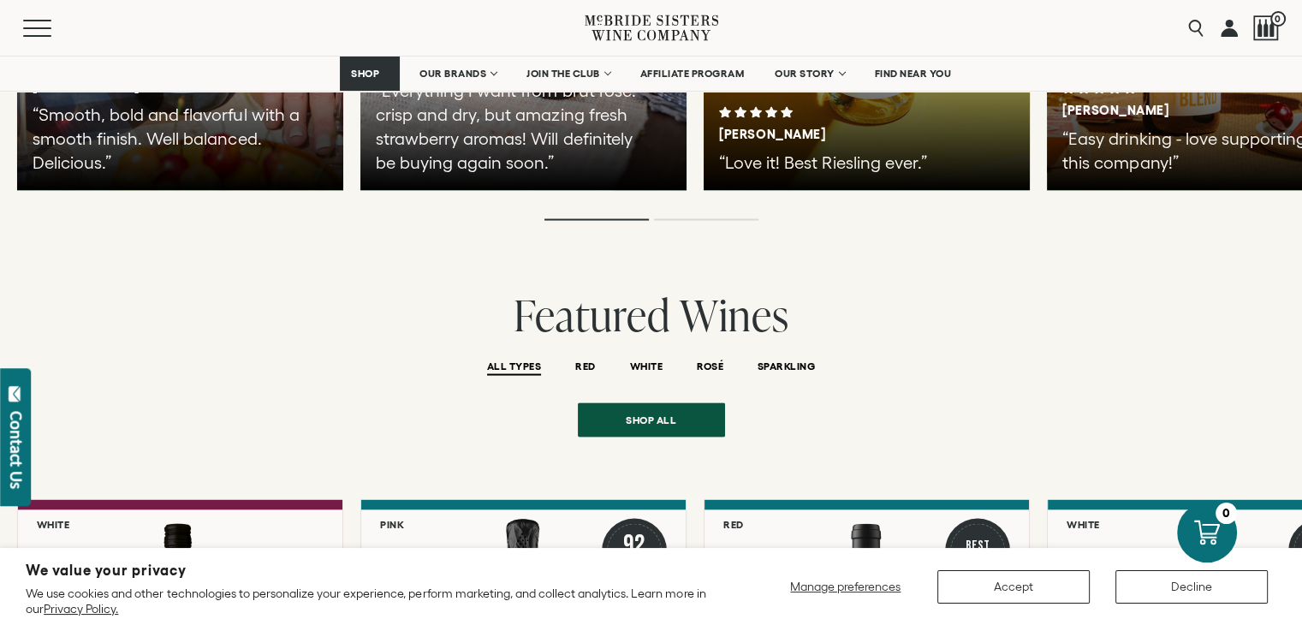
scroll to position [3253, 0]
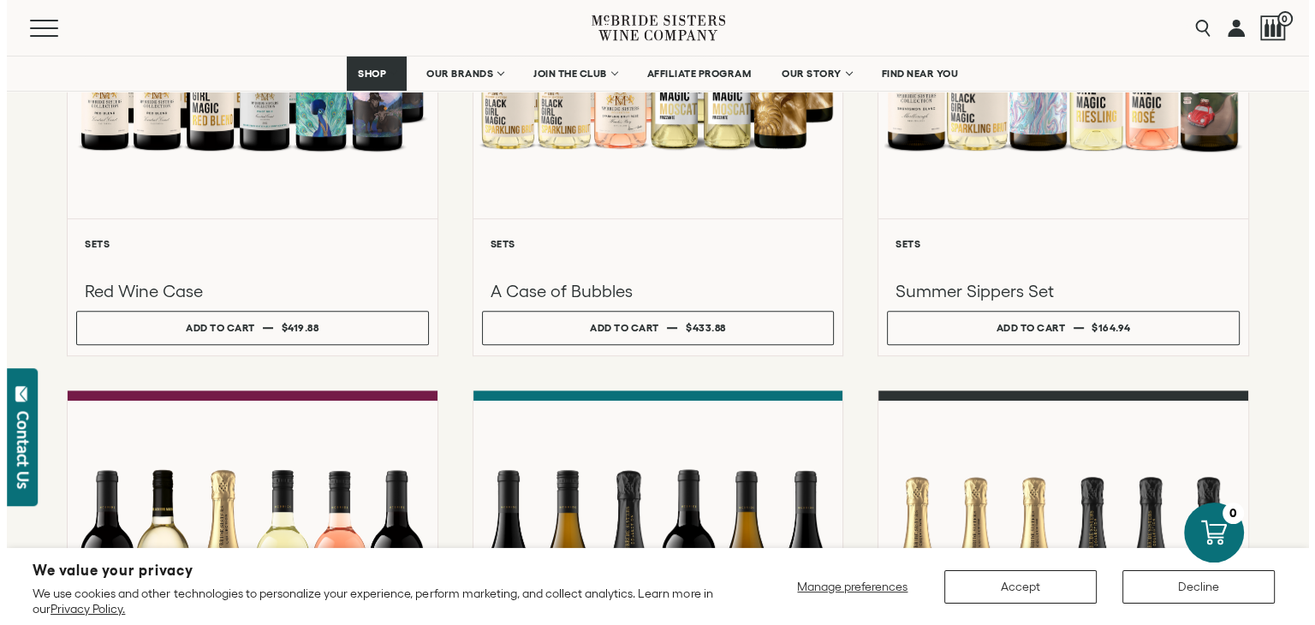
scroll to position [1027, 0]
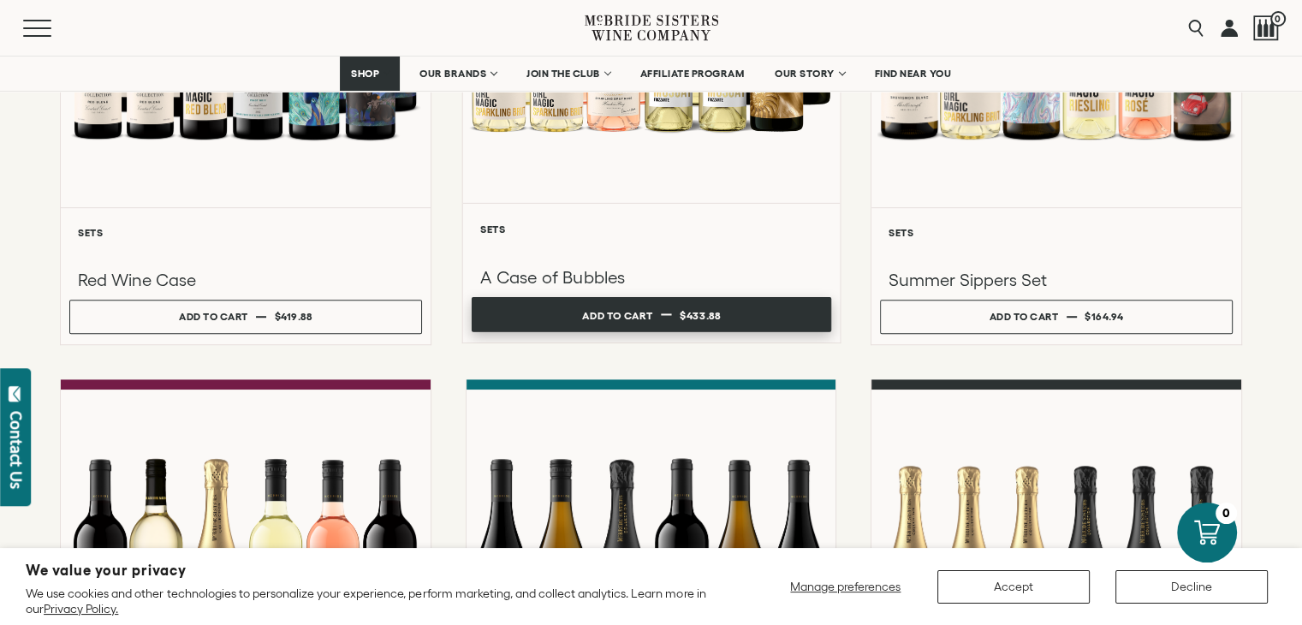
click at [548, 307] on button "Add to cart Regular price $433.88 Regular price Sale price $433.88 Unit price /…" at bounding box center [652, 314] width 360 height 35
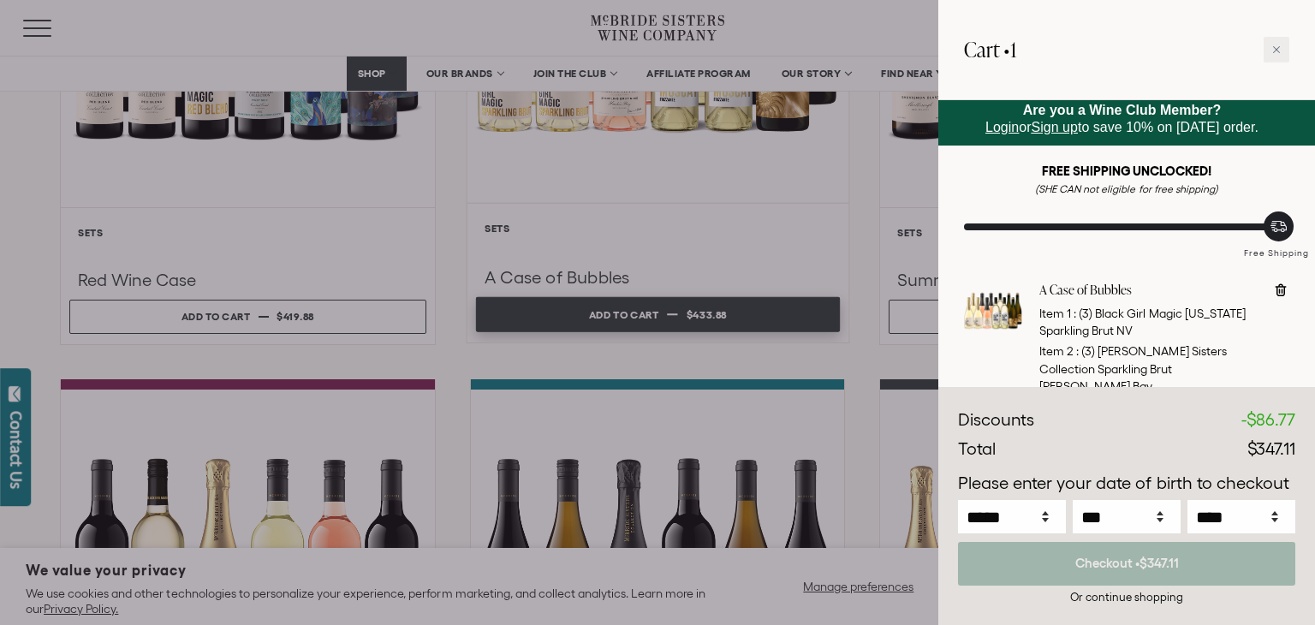
scroll to position [0, 0]
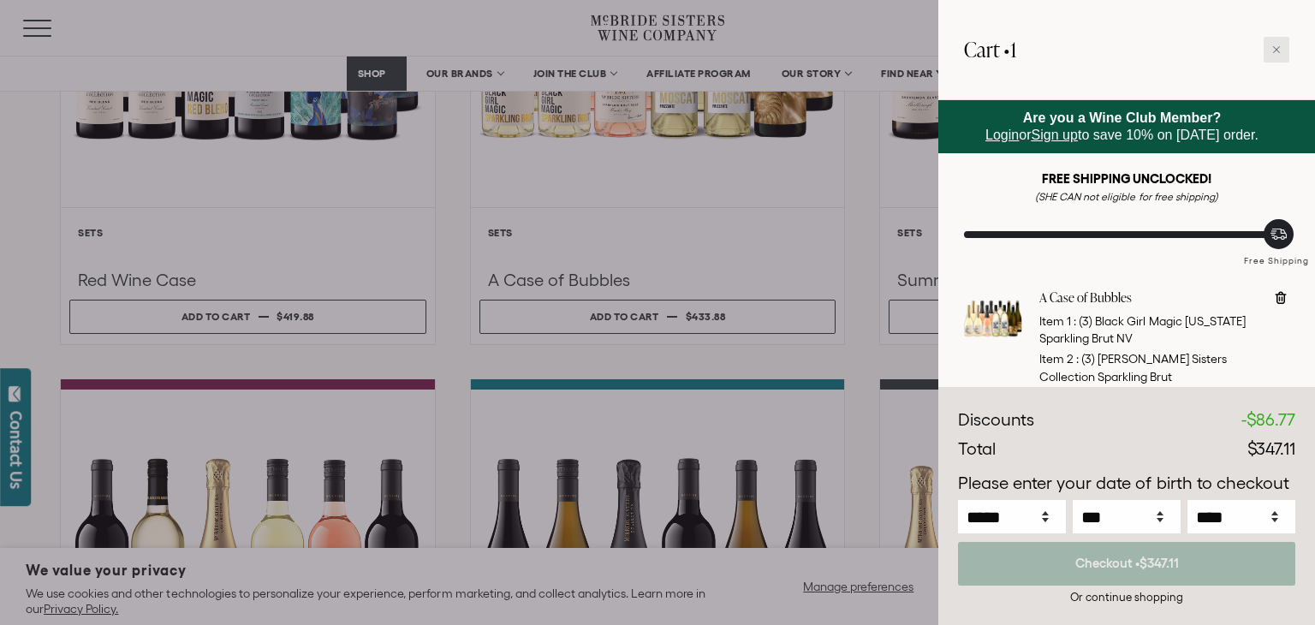
click at [1275, 56] on div at bounding box center [1277, 50] width 26 height 26
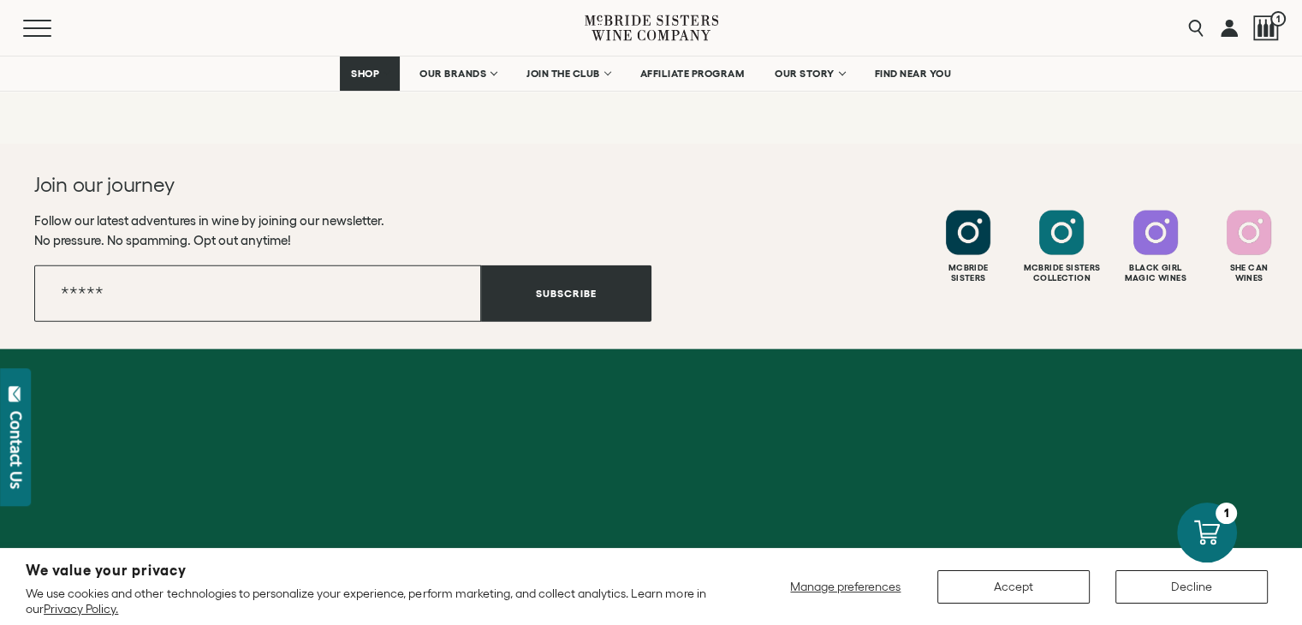
scroll to position [3896, 0]
